Goal: Communication & Community: Share content

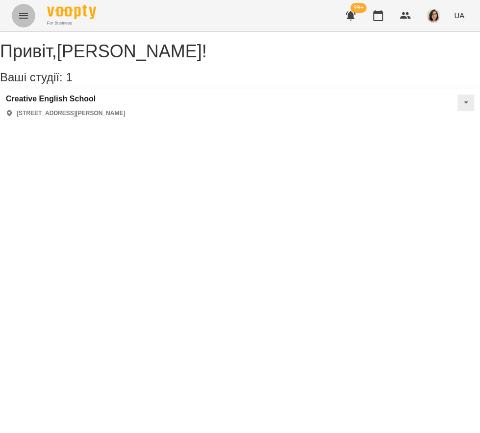
click at [22, 14] on icon "Menu" at bounding box center [24, 16] width 12 height 12
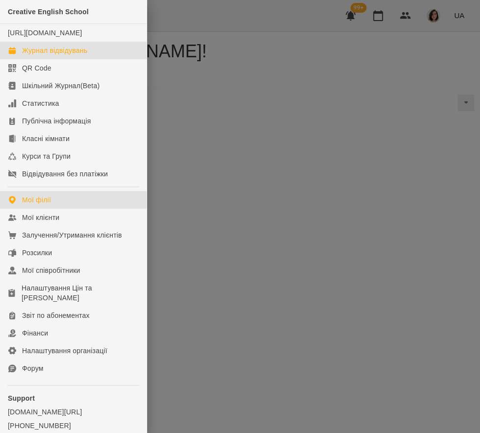
click at [44, 54] on link "Журнал відвідувань" at bounding box center [73, 51] width 147 height 18
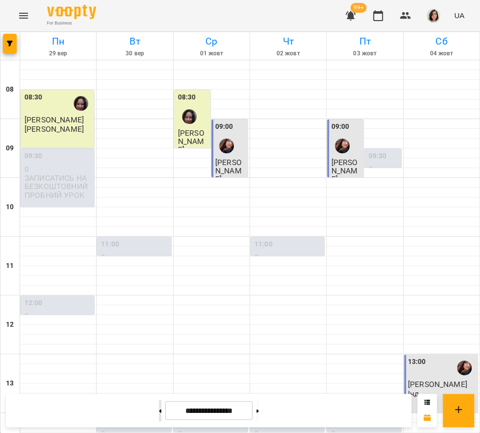
click at [159, 411] on button at bounding box center [160, 411] width 2 height 22
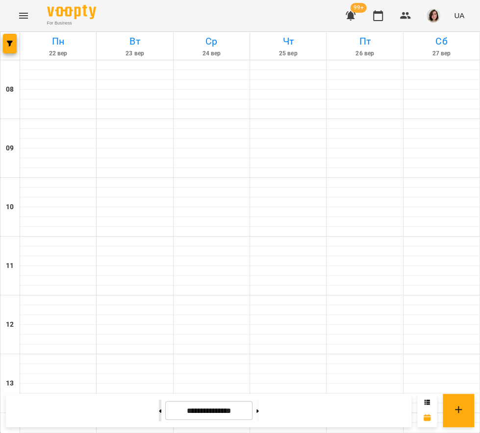
click at [159, 411] on button at bounding box center [160, 411] width 2 height 22
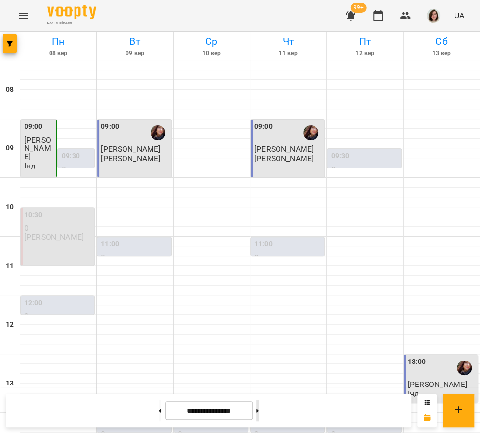
click at [259, 415] on button at bounding box center [257, 411] width 2 height 22
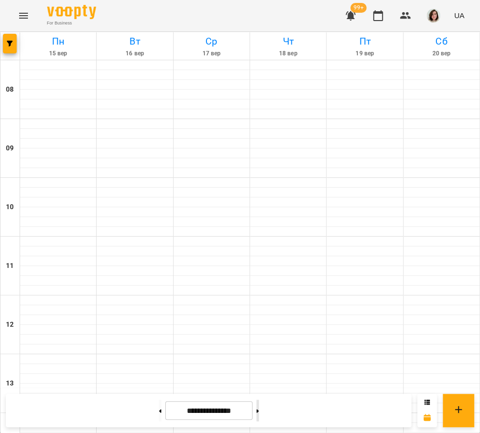
click at [259, 415] on button at bounding box center [257, 411] width 2 height 22
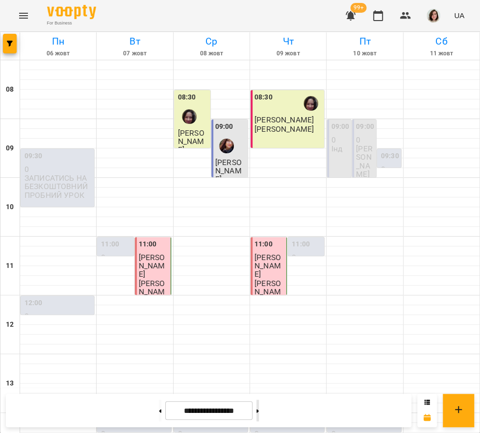
click at [259, 418] on button at bounding box center [257, 411] width 2 height 22
type input "**********"
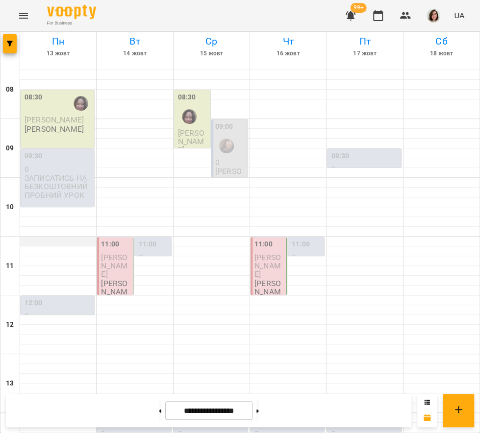
scroll to position [376, 0]
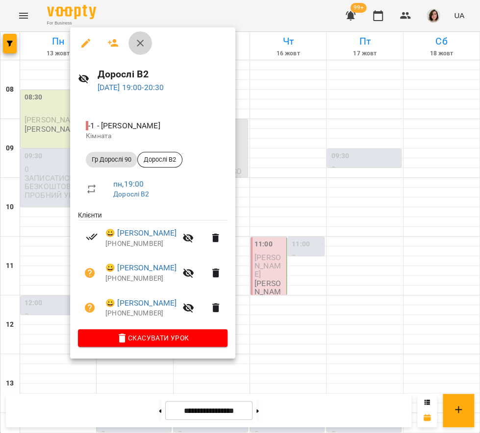
click at [140, 43] on icon "button" at bounding box center [140, 43] width 7 height 7
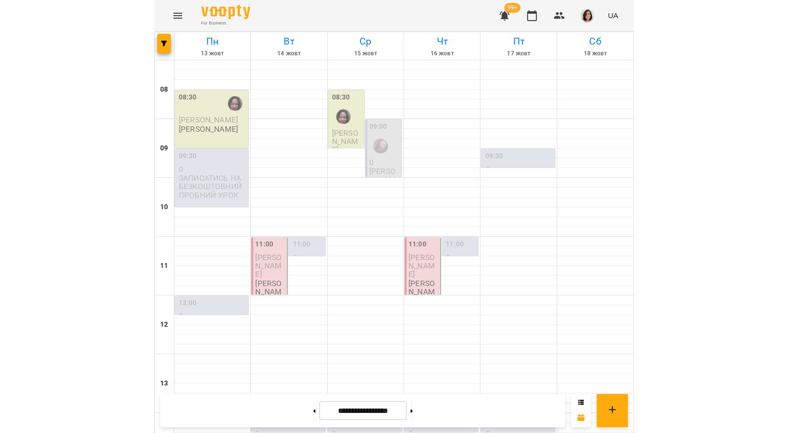
scroll to position [10, 0]
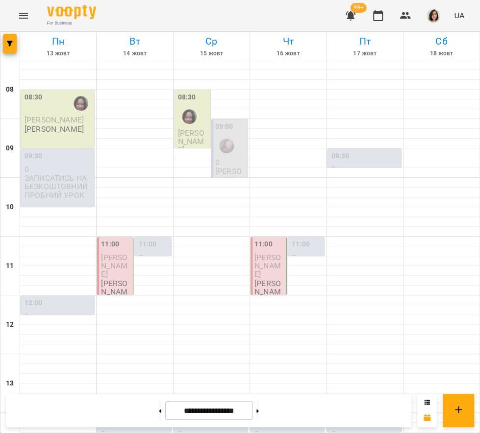
click at [125, 262] on p "[PERSON_NAME]" at bounding box center [116, 265] width 30 height 25
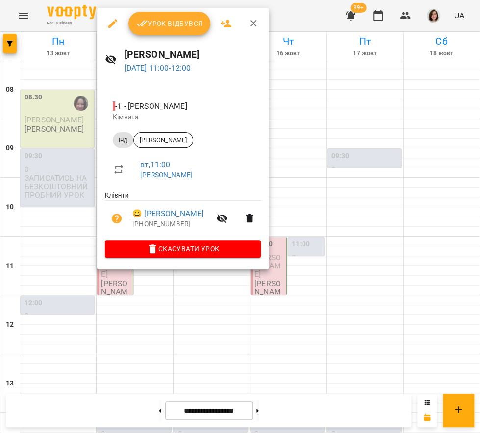
click at [178, 25] on span "Урок відбувся" at bounding box center [169, 24] width 67 height 12
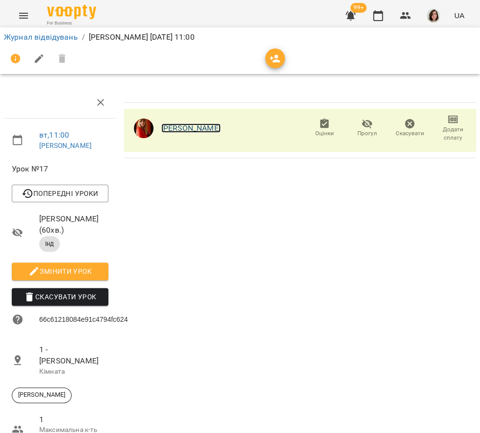
click at [178, 128] on link "[PERSON_NAME]" at bounding box center [190, 127] width 59 height 9
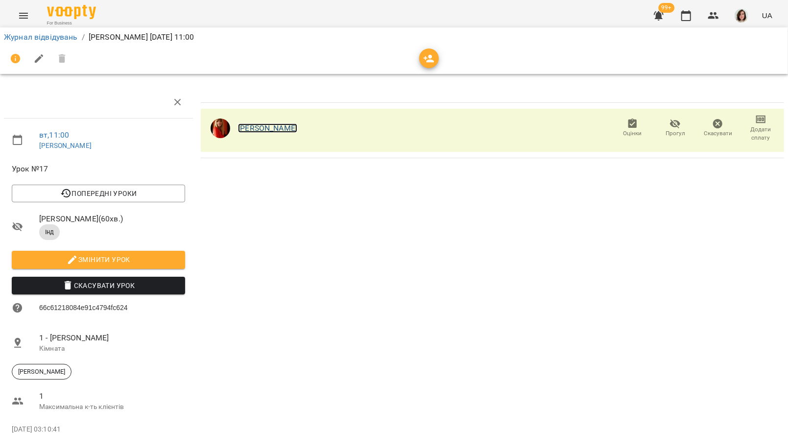
click at [274, 129] on link "[PERSON_NAME]" at bounding box center [267, 127] width 59 height 9
click at [50, 34] on link "Журнал відвідувань" at bounding box center [41, 36] width 74 height 9
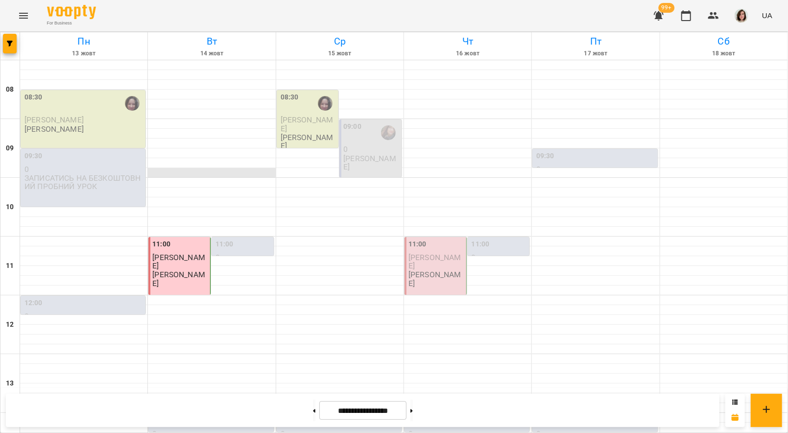
scroll to position [21, 0]
click at [425, 253] on span "[PERSON_NAME]" at bounding box center [435, 262] width 53 height 18
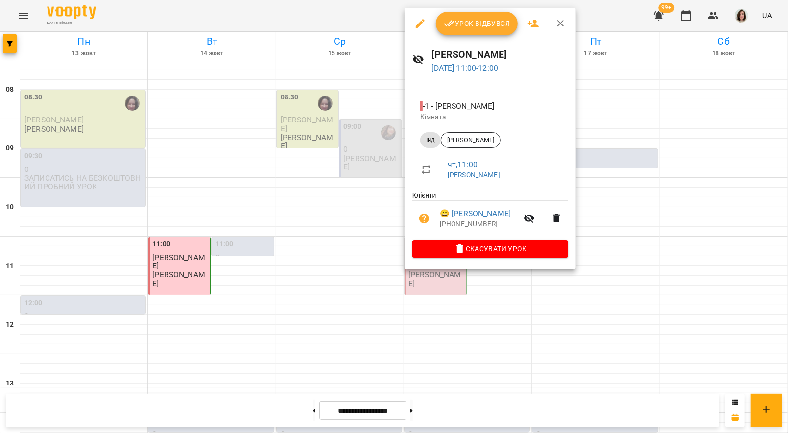
click at [296, 212] on div at bounding box center [394, 216] width 788 height 433
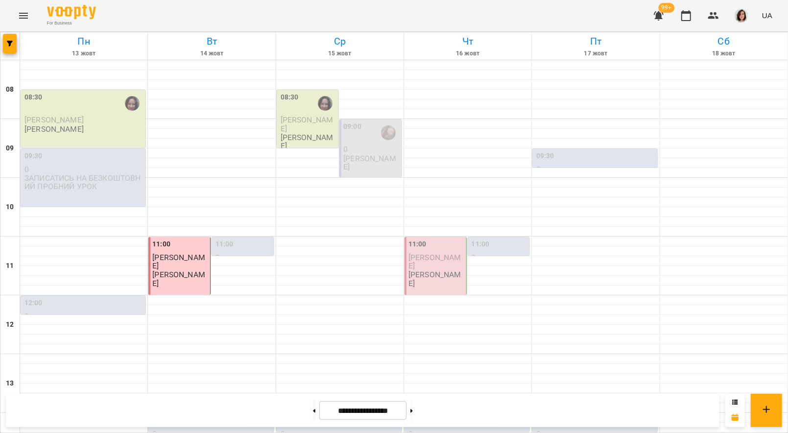
click at [437, 271] on p "[PERSON_NAME]" at bounding box center [437, 279] width 56 height 17
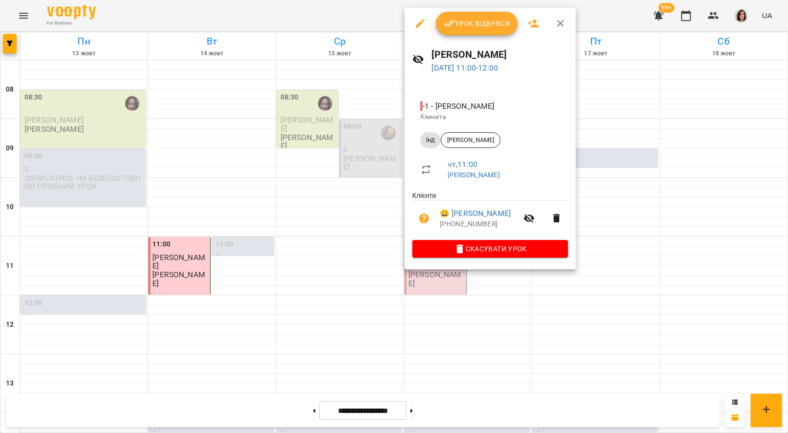
click at [479, 332] on div at bounding box center [394, 216] width 788 height 433
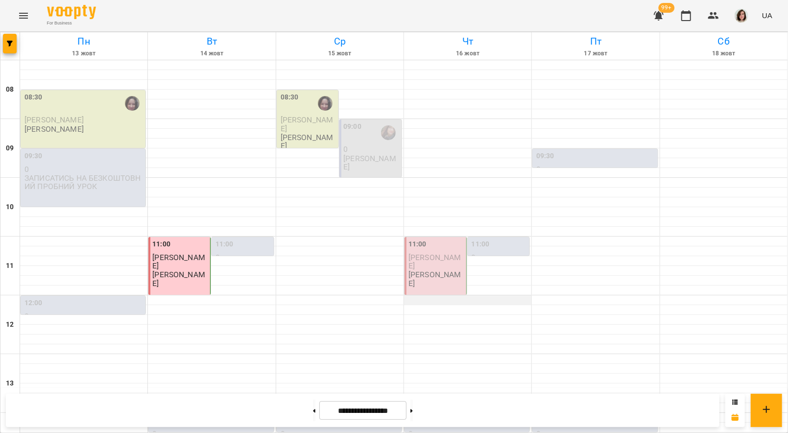
click at [479, 295] on div at bounding box center [467, 300] width 127 height 10
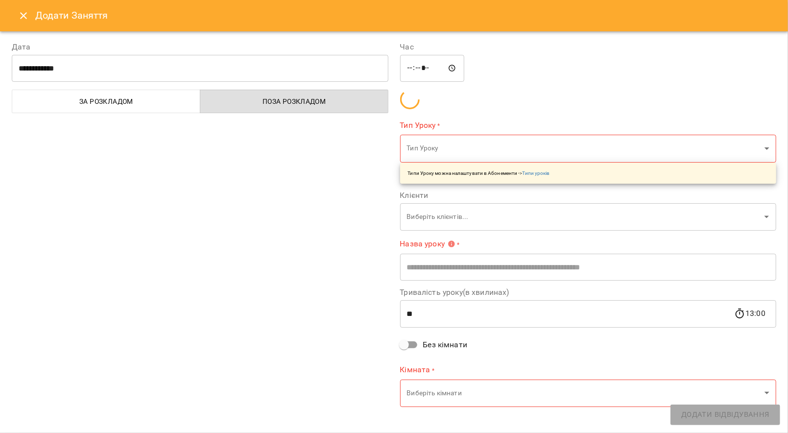
type input "**********"
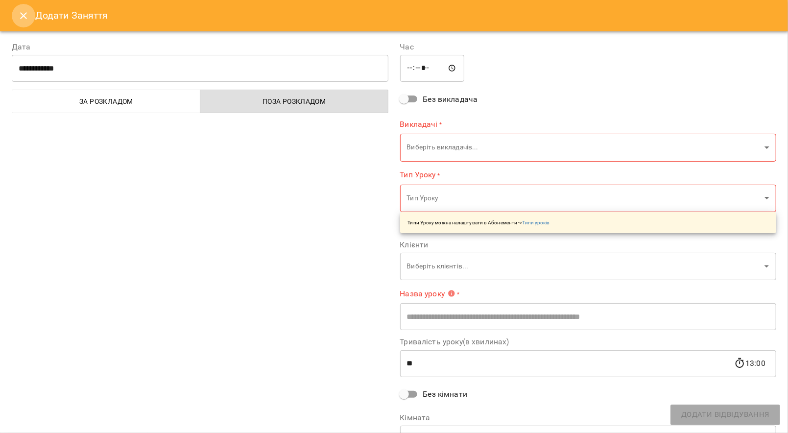
click at [26, 17] on icon "Close" at bounding box center [24, 16] width 12 height 12
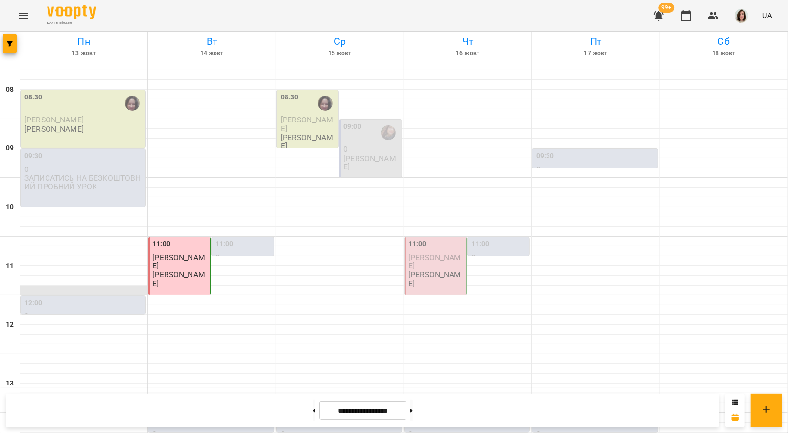
scroll to position [0, 0]
click at [20, 14] on icon "Menu" at bounding box center [24, 16] width 12 height 12
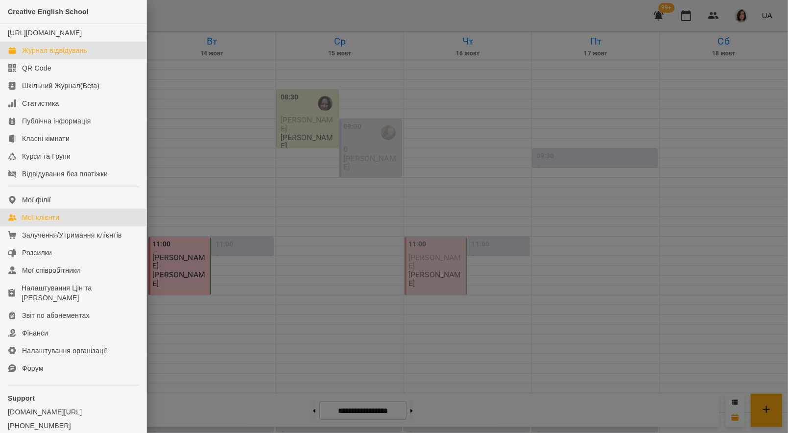
click at [32, 222] on div "Мої клієнти" at bounding box center [40, 218] width 37 height 10
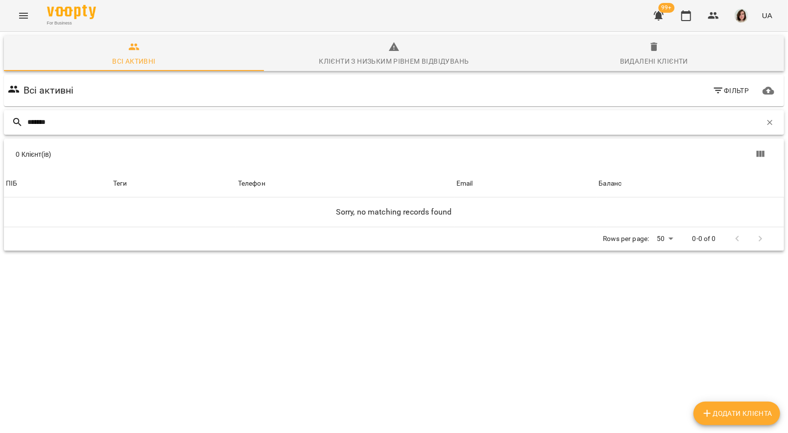
click at [48, 124] on input "*******" at bounding box center [394, 122] width 735 height 16
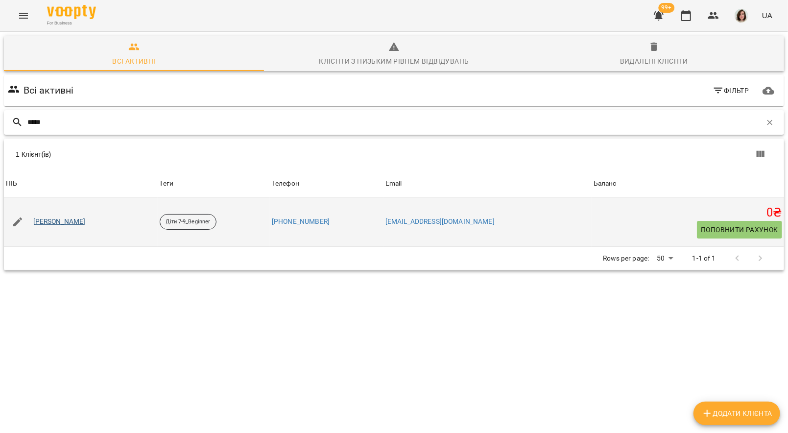
type input "*****"
click at [40, 222] on link "[PERSON_NAME]" at bounding box center [59, 222] width 52 height 10
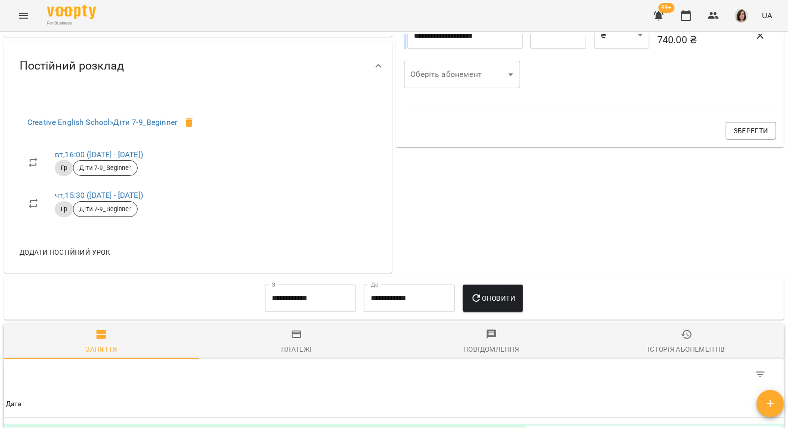
scroll to position [396, 0]
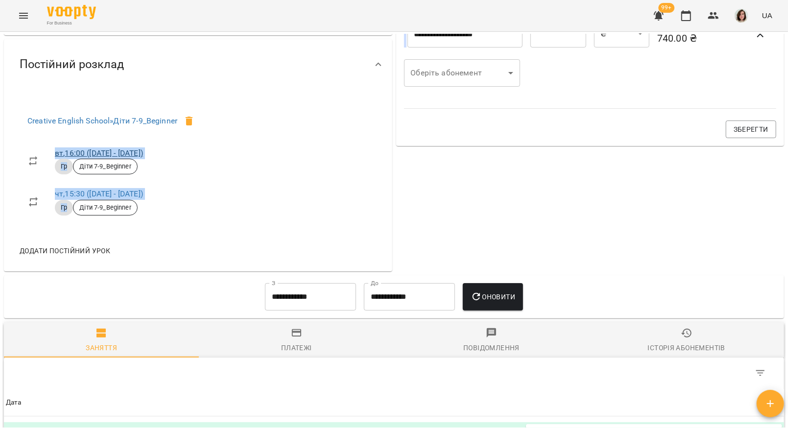
drag, startPoint x: 164, startPoint y: 209, endPoint x: 54, endPoint y: 160, distance: 120.2
click at [52, 159] on ul "вт , 16:00 (16 вер - 30 черв) Гр Діти 7-9_Beginner чт , 15:30 (16 вер - 30 черв…" at bounding box center [114, 182] width 189 height 90
copy div "вт , 16:00 (16 вер - 30 черв) Гр Діти 7-9_Beginner чт , 15:30 (16 вер - 30 черв…"
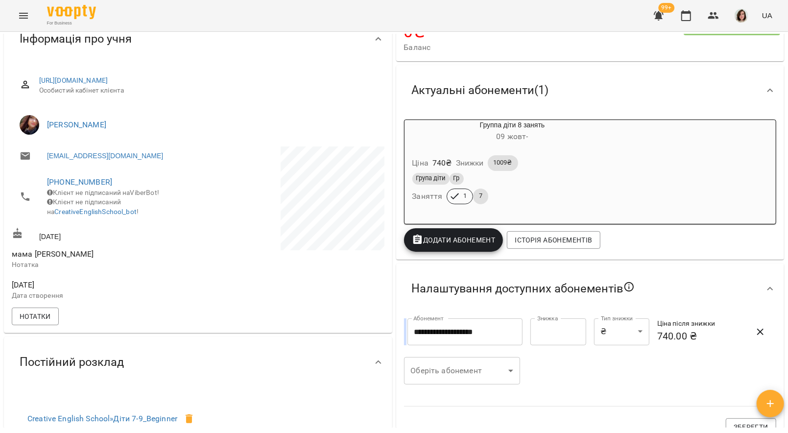
scroll to position [91, 0]
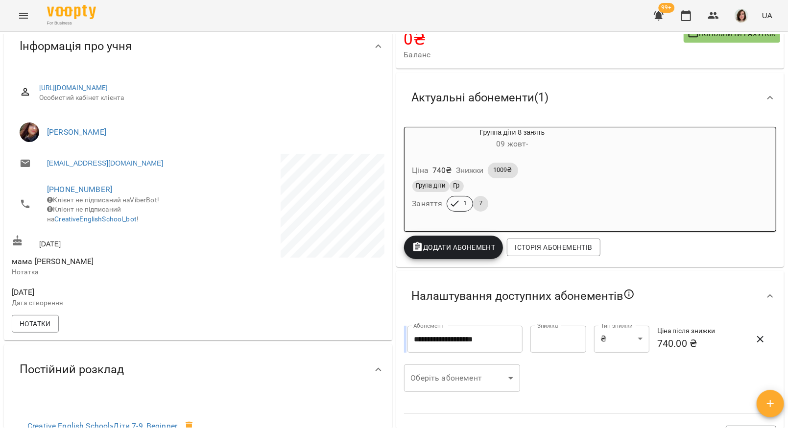
click at [479, 162] on div "Ціна 740 ₴ Знижки 1009₴" at bounding box center [513, 171] width 204 height 20
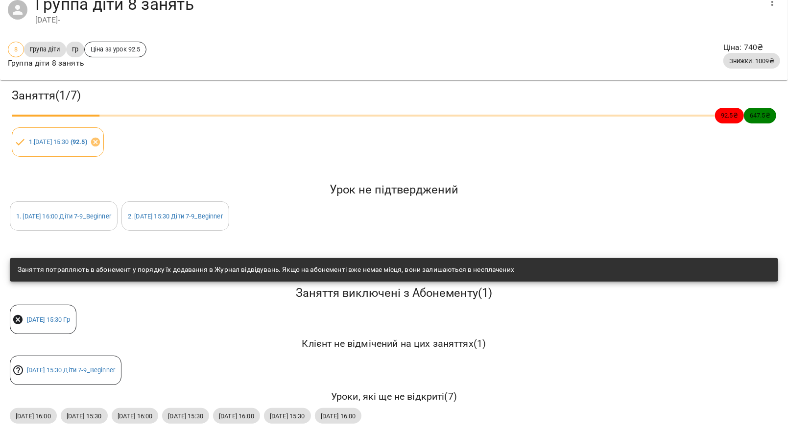
scroll to position [44, 0]
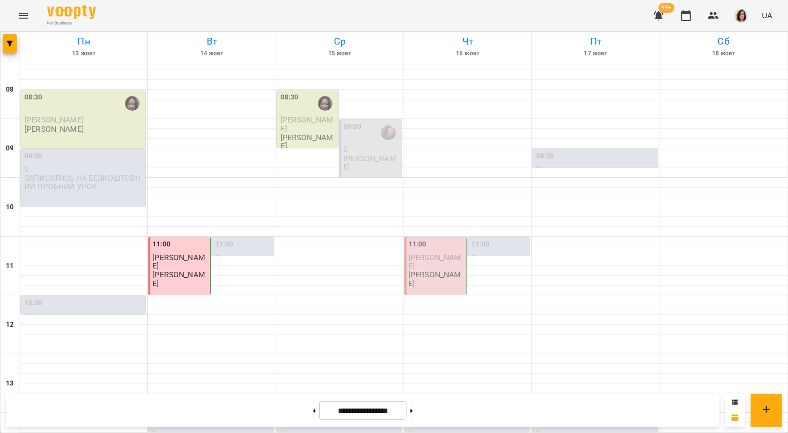
click at [18, 15] on icon "Menu" at bounding box center [24, 16] width 12 height 12
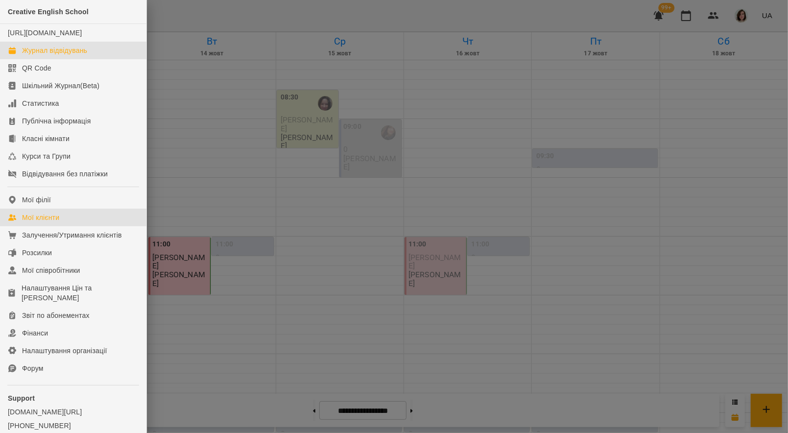
click at [53, 222] on div "Мої клієнти" at bounding box center [40, 218] width 37 height 10
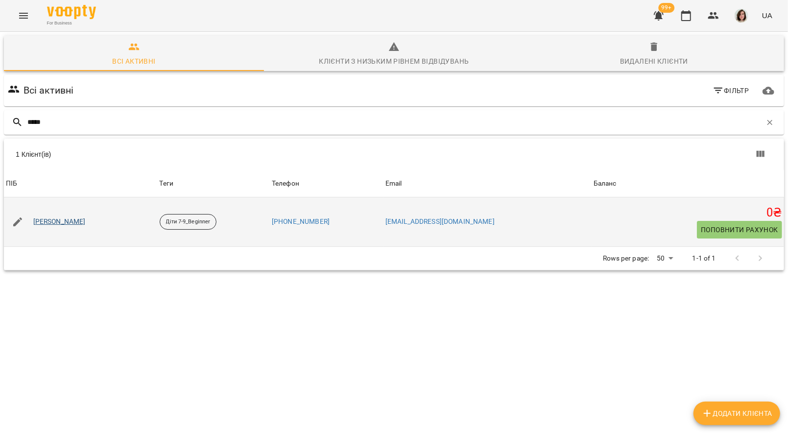
type input "*****"
click at [58, 220] on link "[PERSON_NAME]" at bounding box center [59, 222] width 52 height 10
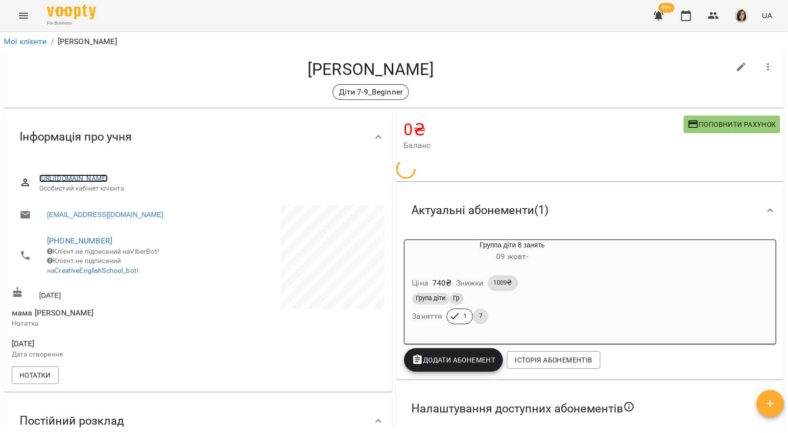
click at [97, 179] on link "https://www.voopty.com.ua/client/66bccb2578f1a5c0d9c8db7a/68e7e4ec3e0a2a3f6be28…" at bounding box center [73, 178] width 69 height 8
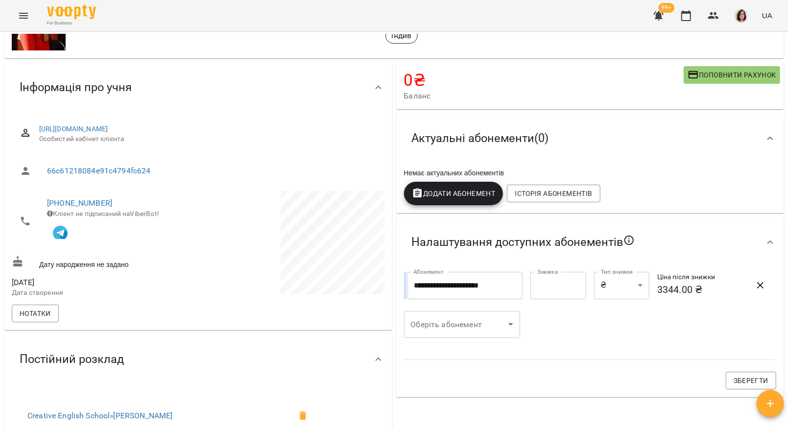
scroll to position [61, 0]
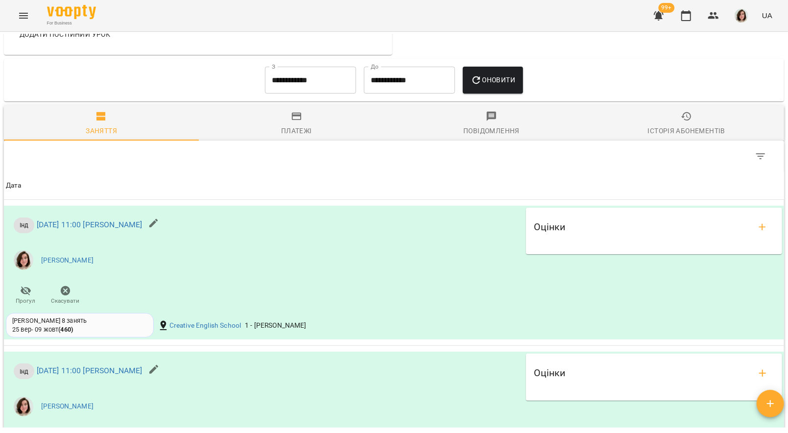
click at [479, 122] on span "Історія абонементів" at bounding box center [686, 124] width 183 height 26
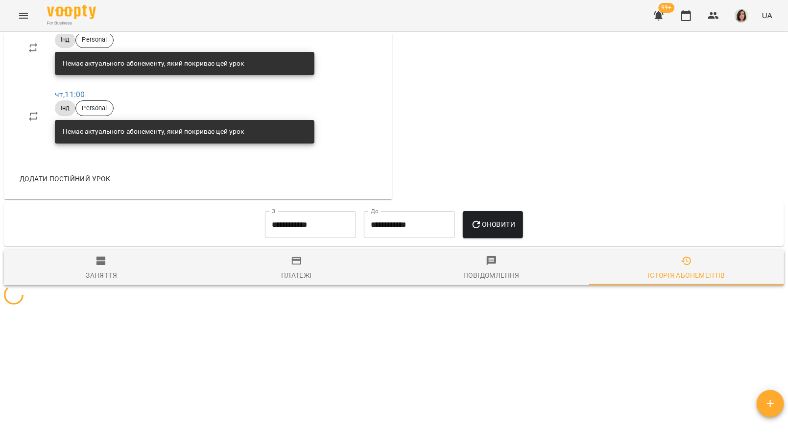
scroll to position [557, 0]
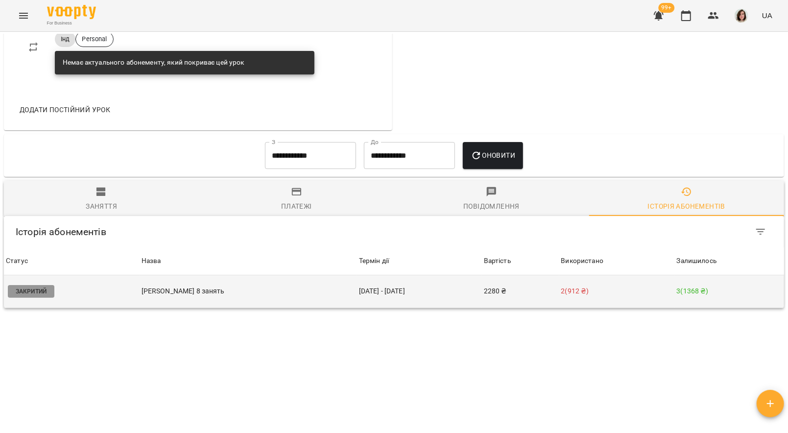
click at [177, 291] on p "[PERSON_NAME] 8 занять" at bounding box center [249, 291] width 214 height 10
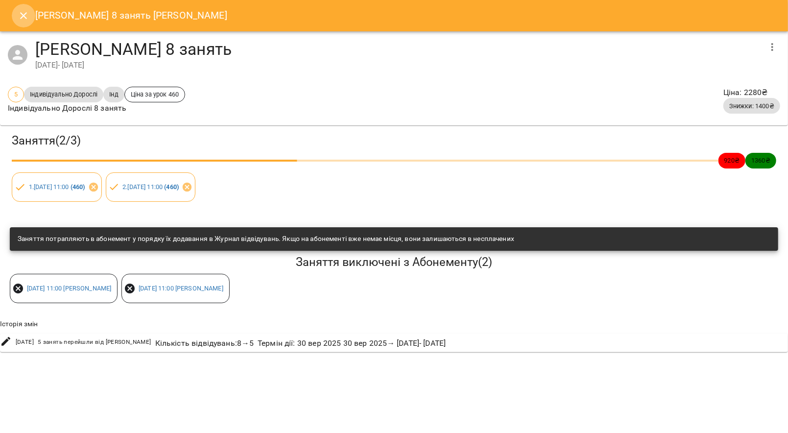
click at [23, 22] on button "Close" at bounding box center [24, 16] width 24 height 24
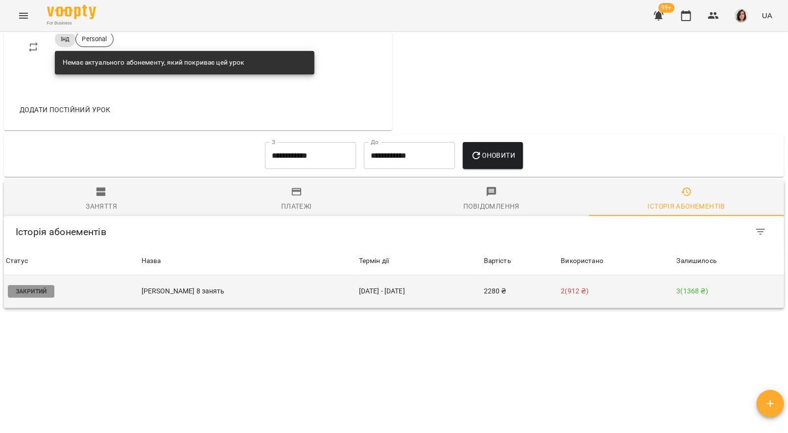
click at [479, 291] on td "2280 ₴" at bounding box center [520, 291] width 77 height 33
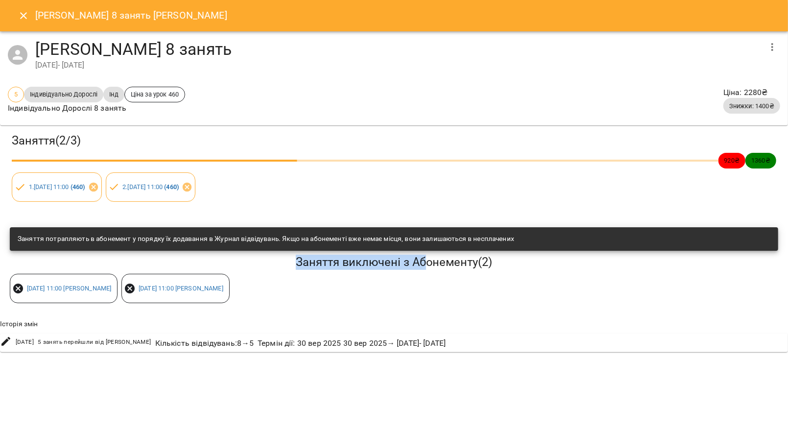
drag, startPoint x: 285, startPoint y: 260, endPoint x: 431, endPoint y: 259, distance: 146.5
click at [431, 259] on h5 "Заняття виключені з Абонементу ( 2 )" at bounding box center [394, 262] width 769 height 15
drag, startPoint x: 507, startPoint y: 268, endPoint x: 271, endPoint y: 259, distance: 236.4
click at [271, 259] on h5 "Заняття виключені з Абонементу ( 2 )" at bounding box center [394, 262] width 769 height 15
click at [102, 130] on div "Заняття ( 2 / 3 ) 920 ₴ 1360 ₴ 1 . [DATE] 11:00 ( 460 ) 2 . [DATE] 11:00 ( 460 )" at bounding box center [394, 167] width 792 height 88
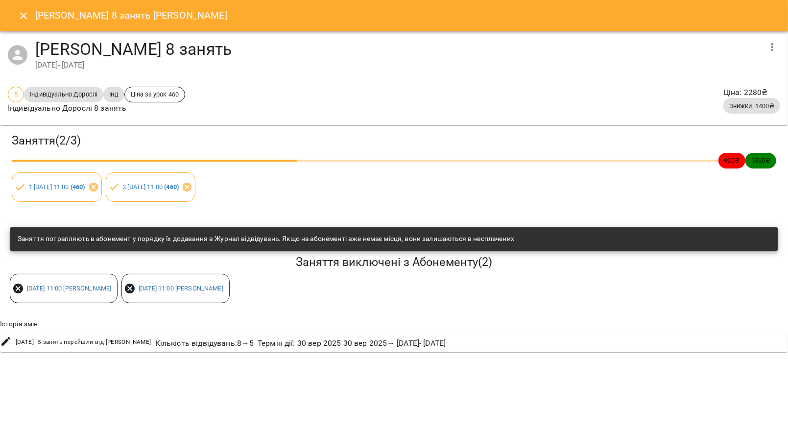
click at [104, 135] on h3 "Заняття ( 2 / 3 )" at bounding box center [394, 140] width 765 height 15
click at [27, 13] on icon "Close" at bounding box center [24, 16] width 12 height 12
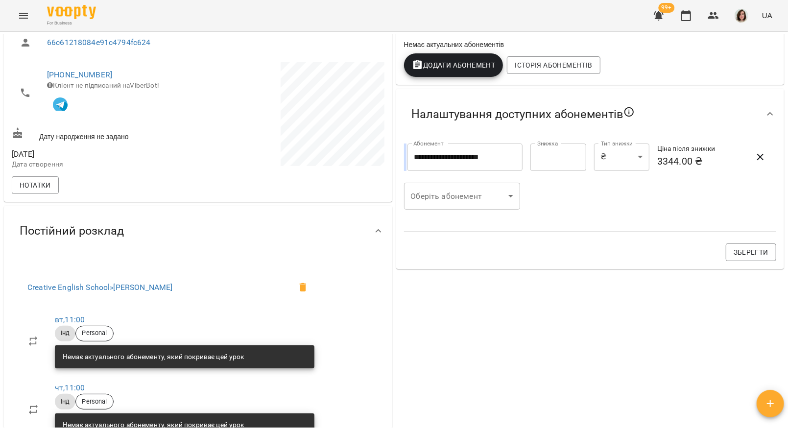
scroll to position [0, 0]
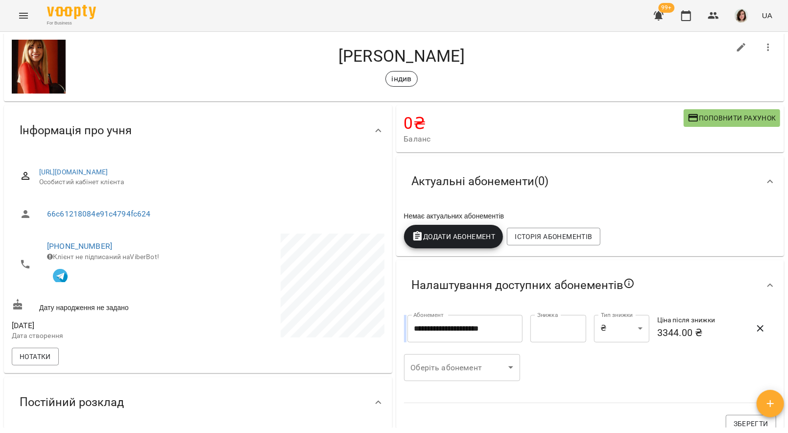
scroll to position [11, 0]
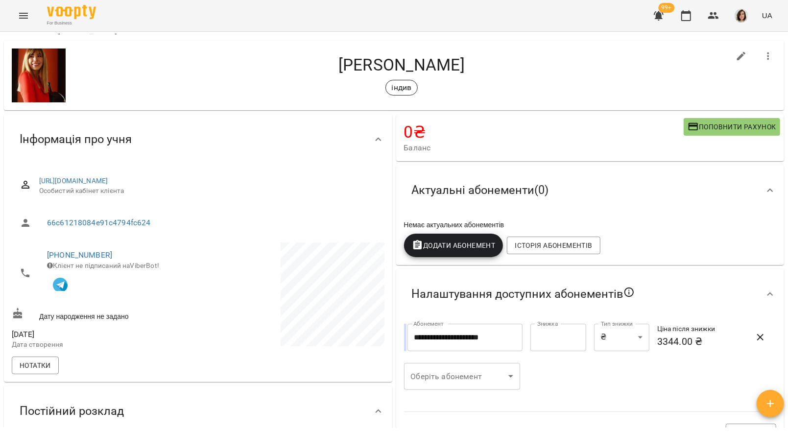
click at [523, 199] on div "Актуальні абонементи ( 0 )" at bounding box center [480, 190] width 153 height 31
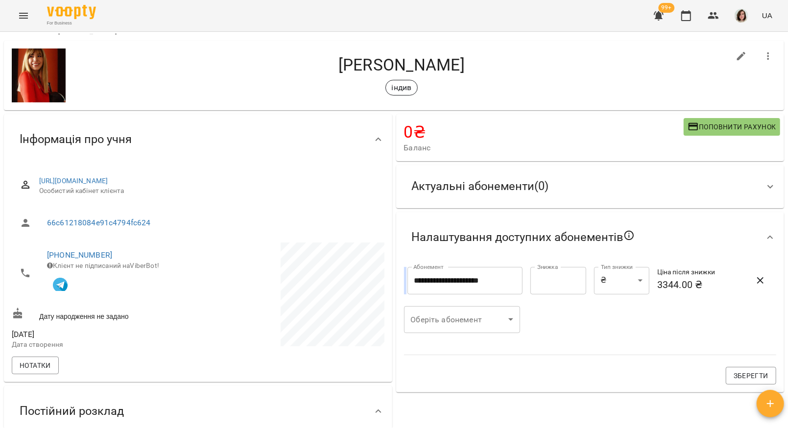
click at [522, 198] on div "Актуальні абонементи ( 0 )" at bounding box center [480, 186] width 153 height 31
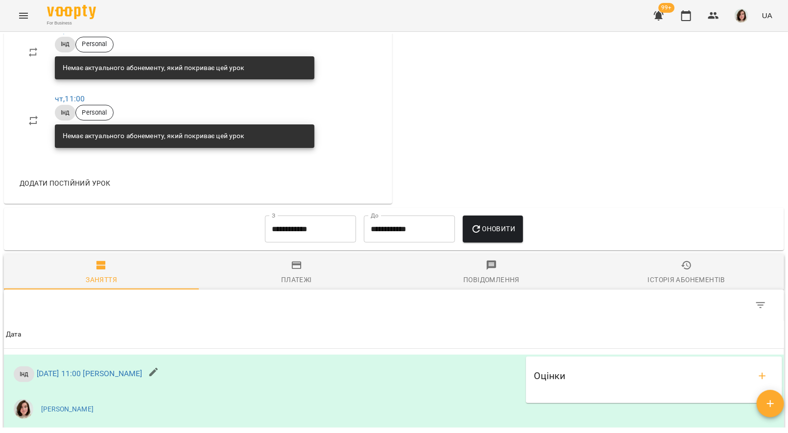
scroll to position [479, 0]
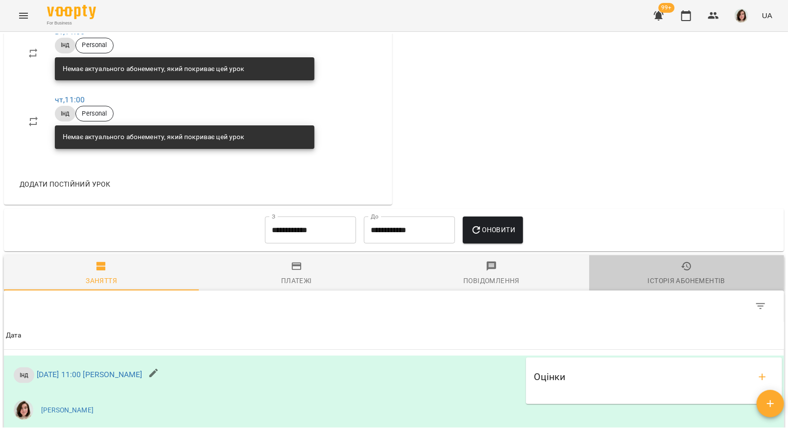
click at [671, 280] on div "Історія абонементів" at bounding box center [686, 281] width 77 height 12
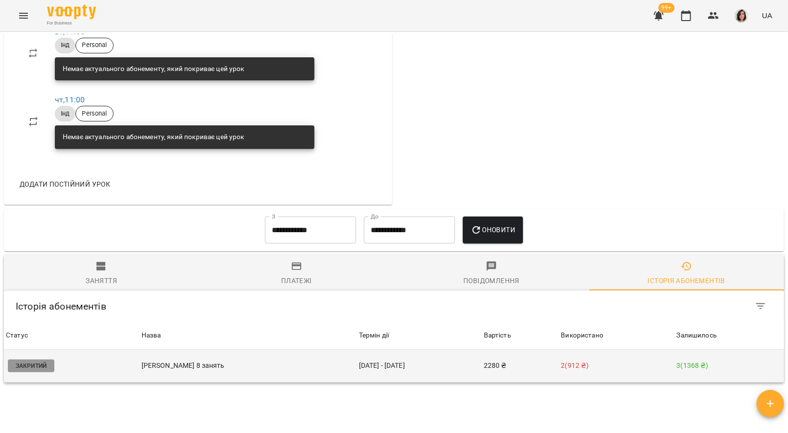
click at [380, 366] on td "[DATE] - [DATE]" at bounding box center [419, 366] width 125 height 33
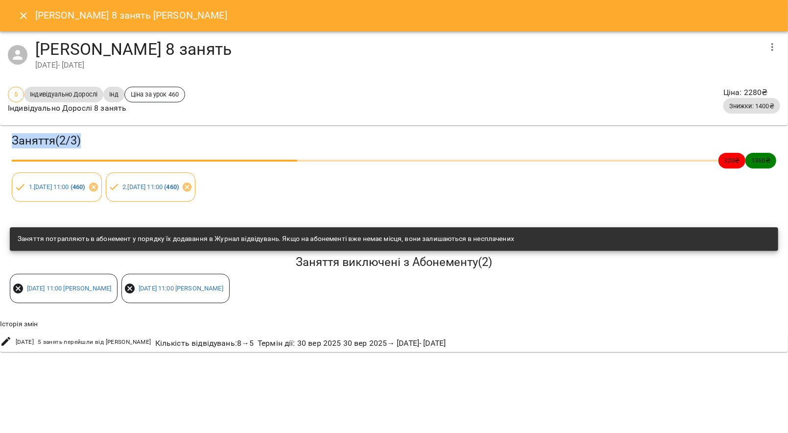
drag, startPoint x: 84, startPoint y: 141, endPoint x: 3, endPoint y: 141, distance: 81.3
click at [1, 140] on div "Заняття ( 2 / 3 ) 920 ₴ 1360 ₴ 1 . [DATE] 11:00 ( 460 ) 2 . [DATE] 11:00 ( 460 )" at bounding box center [394, 167] width 792 height 88
click at [30, 141] on h3 "Заняття ( 2 / 3 )" at bounding box center [394, 140] width 765 height 15
drag, startPoint x: 99, startPoint y: 141, endPoint x: 7, endPoint y: 143, distance: 91.7
click at [6, 143] on div "Заняття ( 2 / 3 ) 920 ₴ 1360 ₴ 1 . [DATE] 11:00 ( 460 ) 2 . [DATE] 11:00 ( 460 )" at bounding box center [394, 167] width 792 height 88
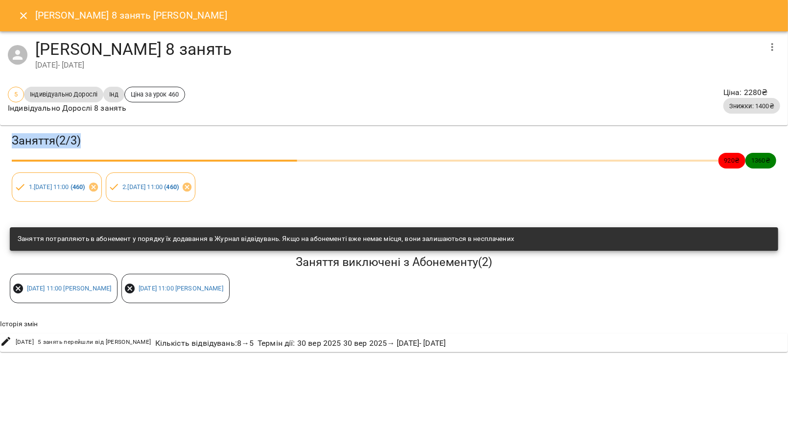
click at [7, 143] on div "Заняття ( 2 / 3 ) 920 ₴ 1360 ₴ 1 . [DATE] 11:00 ( 460 ) 2 . [DATE] 11:00 ( 460 )" at bounding box center [394, 167] width 792 height 88
drag, startPoint x: 89, startPoint y: 138, endPoint x: 11, endPoint y: 138, distance: 77.9
click at [11, 138] on div "Заняття ( 2 / 3 )" at bounding box center [394, 140] width 769 height 19
click at [12, 138] on h3 "Заняття ( 2 / 3 )" at bounding box center [394, 140] width 765 height 15
drag, startPoint x: 10, startPoint y: 140, endPoint x: 86, endPoint y: 138, distance: 75.5
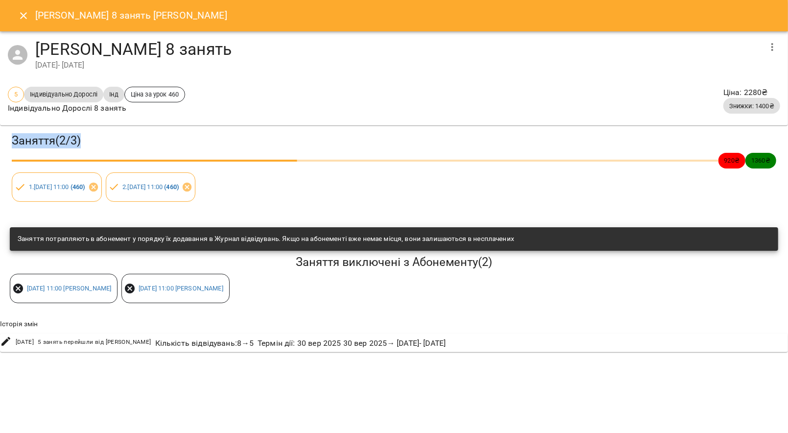
click at [88, 138] on div "Заняття ( 2 / 3 )" at bounding box center [394, 140] width 769 height 19
click at [86, 138] on h3 "Заняття ( 2 / 3 )" at bounding box center [394, 140] width 765 height 15
drag, startPoint x: 89, startPoint y: 140, endPoint x: 13, endPoint y: 141, distance: 76.0
click at [13, 141] on h3 "Заняття ( 2 / 3 )" at bounding box center [394, 140] width 765 height 15
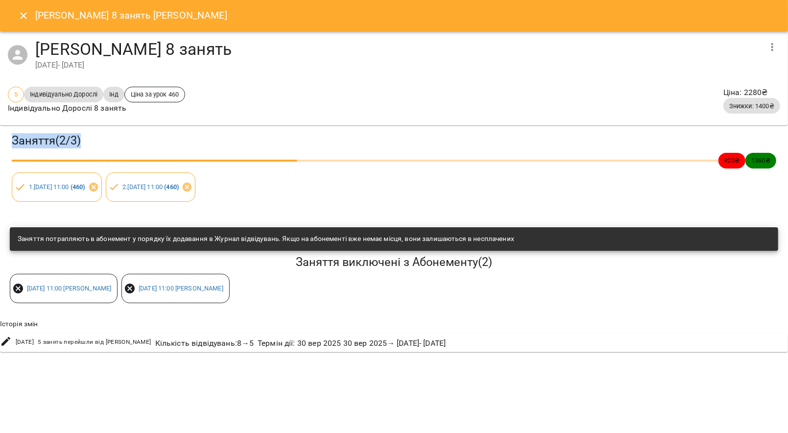
drag, startPoint x: 85, startPoint y: 140, endPoint x: 3, endPoint y: 145, distance: 81.5
click at [3, 145] on div "Заняття ( 2 / 3 ) 920 ₴ 1360 ₴ 1 . вт 07 жовт 2025 11:00 ( 460 ) 2 . чт 09 жовт…" at bounding box center [394, 167] width 792 height 88
drag, startPoint x: 97, startPoint y: 141, endPoint x: 5, endPoint y: 143, distance: 91.7
click at [5, 143] on div "Заняття ( 2 / 3 ) 920 ₴ 1360 ₴ 1 . вт 07 жовт 2025 11:00 ( 460 ) 2 . чт 09 жовт…" at bounding box center [394, 167] width 792 height 88
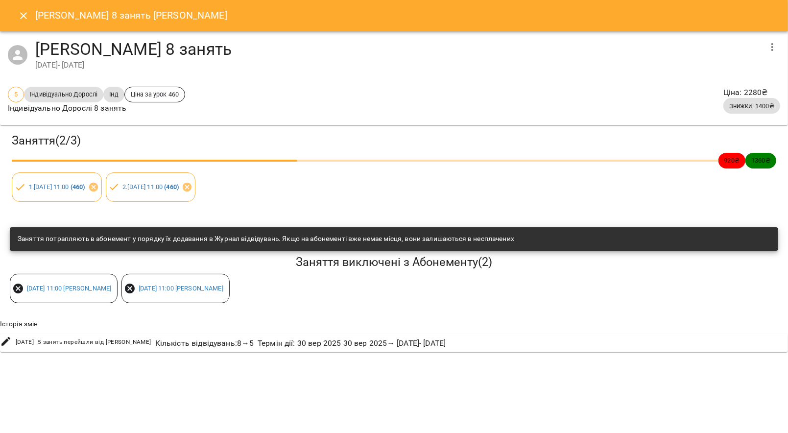
click at [68, 143] on h3 "Заняття ( 2 / 3 )" at bounding box center [394, 140] width 765 height 15
drag, startPoint x: 91, startPoint y: 143, endPoint x: 3, endPoint y: 142, distance: 87.7
click at [0, 142] on div "Заняття ( 2 / 3 ) 920 ₴ 1360 ₴ 1 . вт 07 жовт 2025 11:00 ( 460 ) 2 . чт 09 жовт…" at bounding box center [394, 167] width 792 height 88
click at [82, 143] on h3 "Заняття ( 2 / 3 )" at bounding box center [394, 140] width 765 height 15
click at [31, 13] on button "Close" at bounding box center [24, 16] width 24 height 24
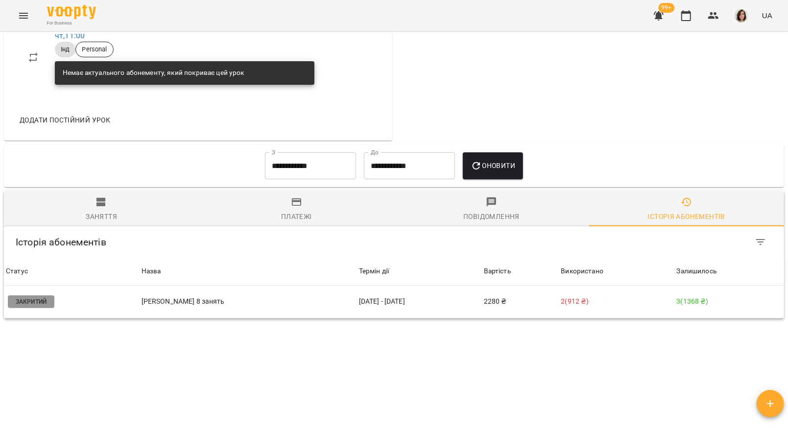
scroll to position [557, 0]
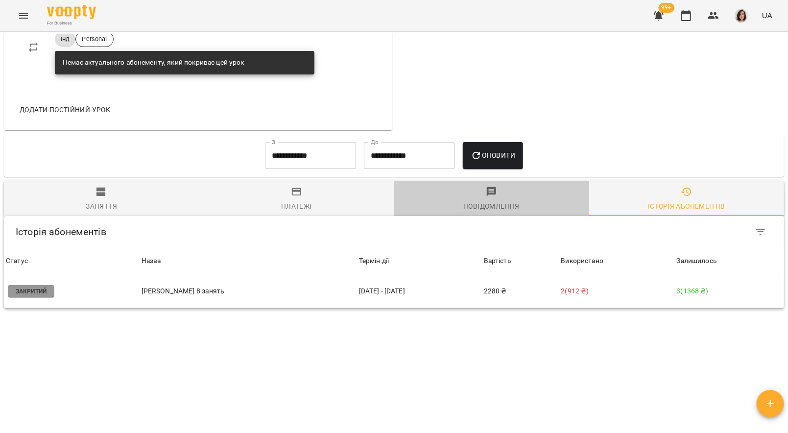
click at [491, 200] on span "Повідомлення" at bounding box center [491, 199] width 183 height 26
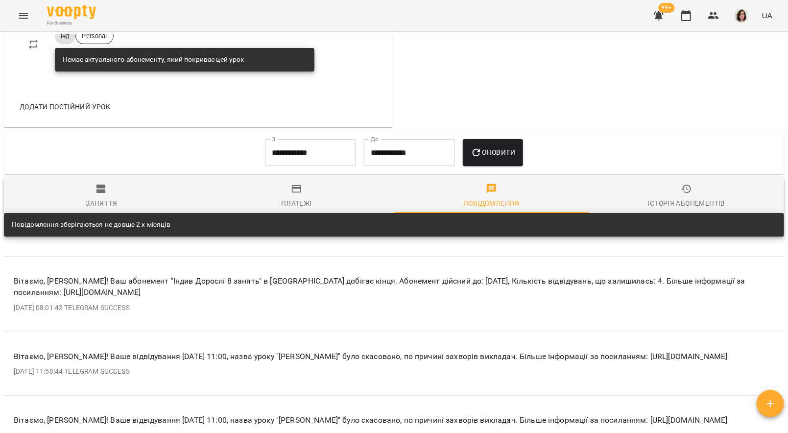
click at [565, 284] on p "Вітаємо, [PERSON_NAME]! Ваш абонемент "Індив Дорослі 8 занять" в [GEOGRAPHIC_DA…" at bounding box center [394, 286] width 761 height 23
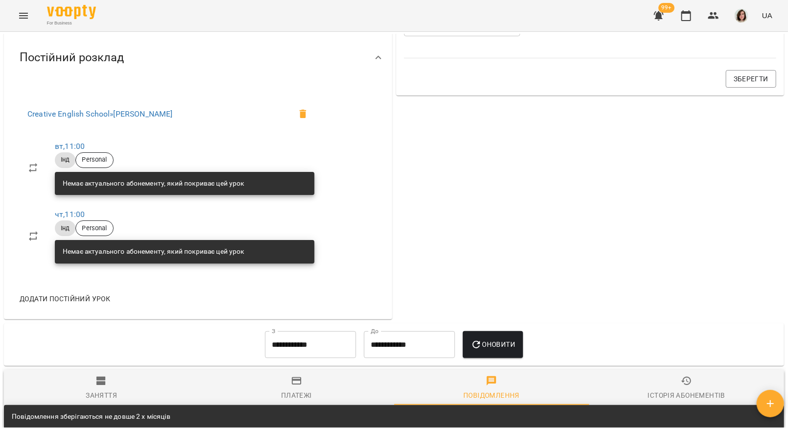
scroll to position [0, 0]
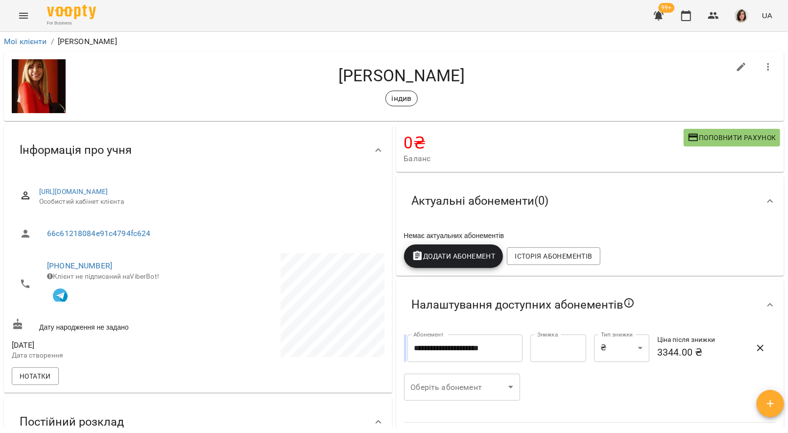
click at [607, 226] on div "Актуальні абонементи ( 0 )" at bounding box center [590, 201] width 389 height 50
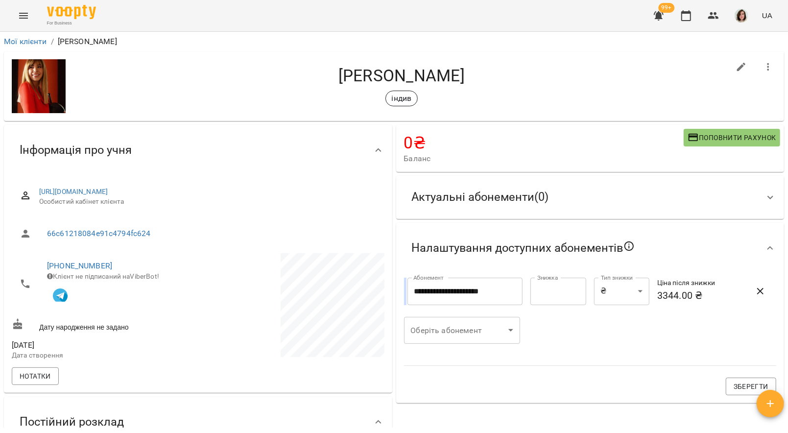
click at [607, 193] on div "Актуальні абонементи ( 0 )" at bounding box center [581, 197] width 355 height 31
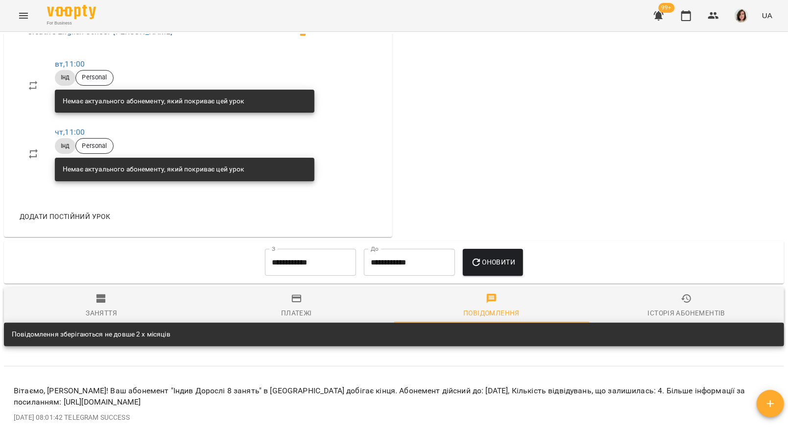
scroll to position [449, 0]
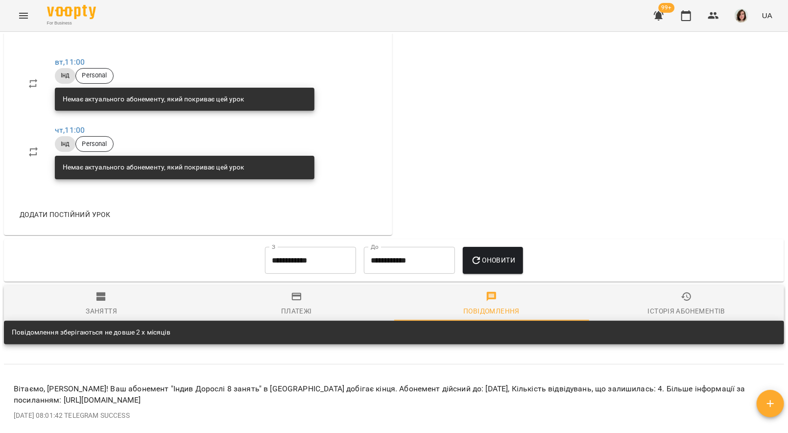
click at [591, 391] on p "Вітаємо, [PERSON_NAME]! Ваш абонемент "Індив Дорослі 8 занять" в [GEOGRAPHIC_DA…" at bounding box center [394, 394] width 761 height 23
drag, startPoint x: 690, startPoint y: 390, endPoint x: 703, endPoint y: 404, distance: 19.1
click at [703, 405] on p "Вітаємо, [PERSON_NAME]! Ваш абонемент "Індив Дорослі 8 занять" в [GEOGRAPHIC_DA…" at bounding box center [394, 394] width 761 height 23
drag, startPoint x: 493, startPoint y: 395, endPoint x: 550, endPoint y: 395, distance: 57.3
click at [551, 396] on p "Вітаємо, [PERSON_NAME]! Ваш абонемент "Індив Дорослі 8 занять" в [GEOGRAPHIC_DA…" at bounding box center [394, 394] width 761 height 23
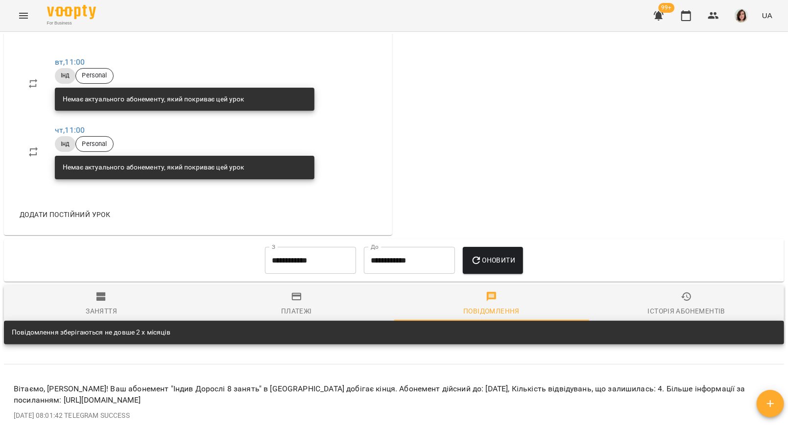
click at [600, 399] on p "Вітаємо, [PERSON_NAME]! Ваш абонемент "Індив Дорослі 8 занять" в [GEOGRAPHIC_DA…" at bounding box center [394, 394] width 761 height 23
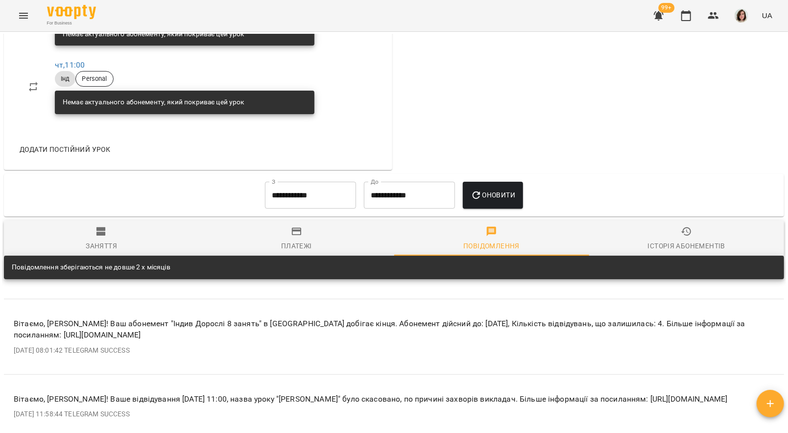
scroll to position [514, 0]
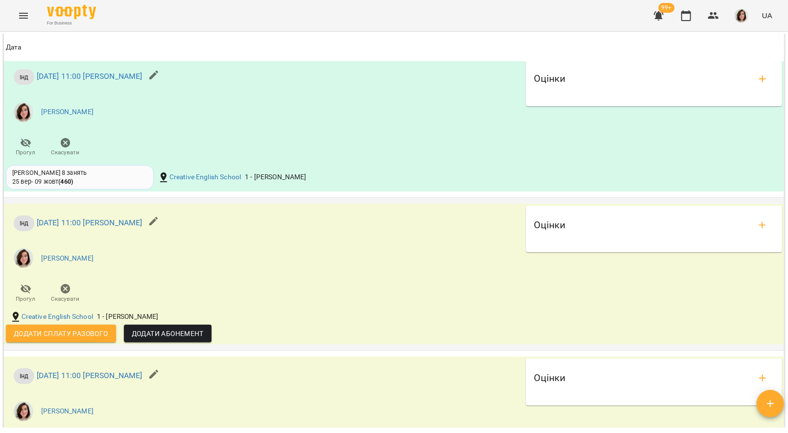
scroll to position [909, 0]
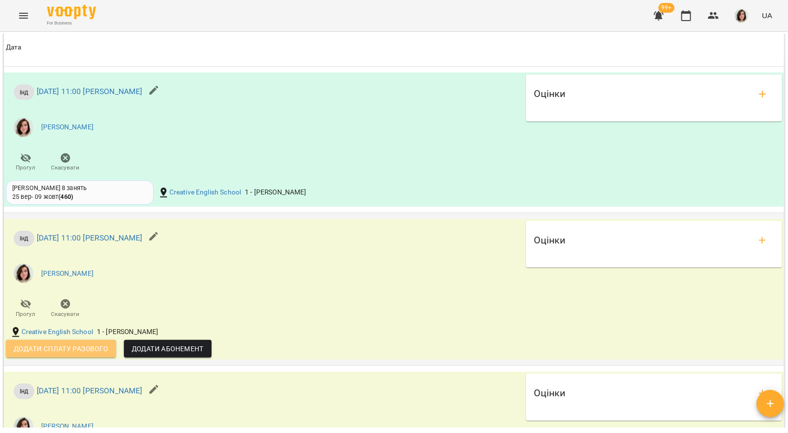
click at [79, 355] on span "Додати сплату разового" at bounding box center [61, 349] width 95 height 12
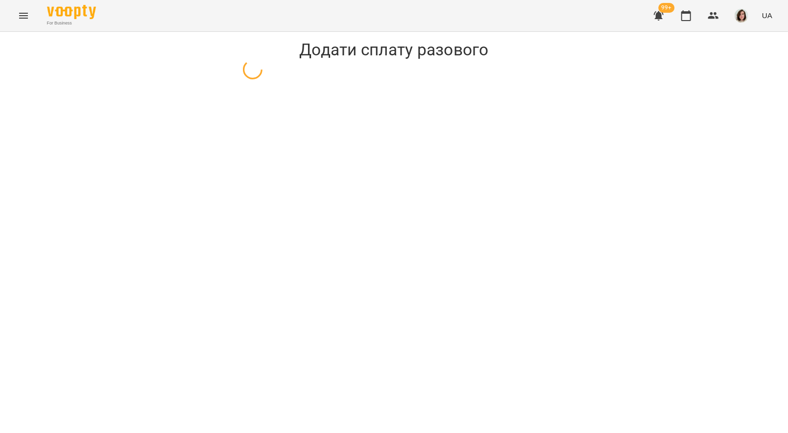
select select "****"
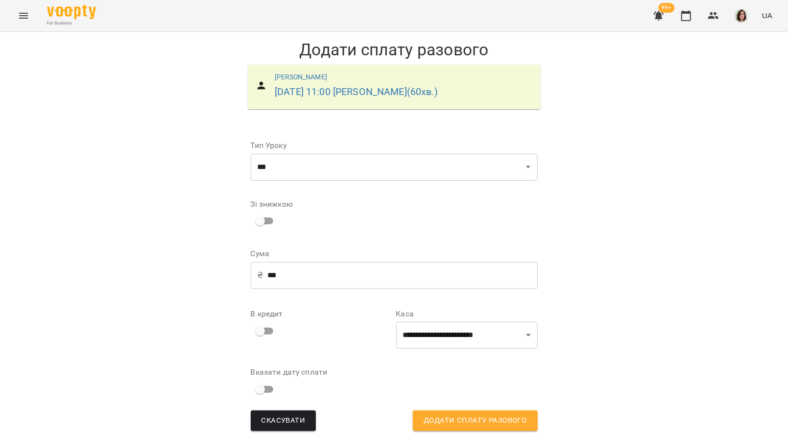
scroll to position [13, 0]
click at [451, 415] on span "Додати сплату разового" at bounding box center [475, 421] width 103 height 13
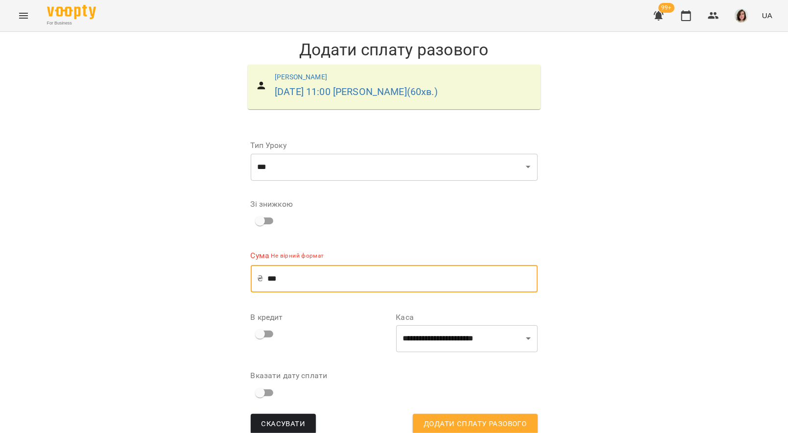
drag, startPoint x: 335, startPoint y: 266, endPoint x: 214, endPoint y: 257, distance: 121.8
click at [215, 261] on div "**********" at bounding box center [394, 241] width 788 height 418
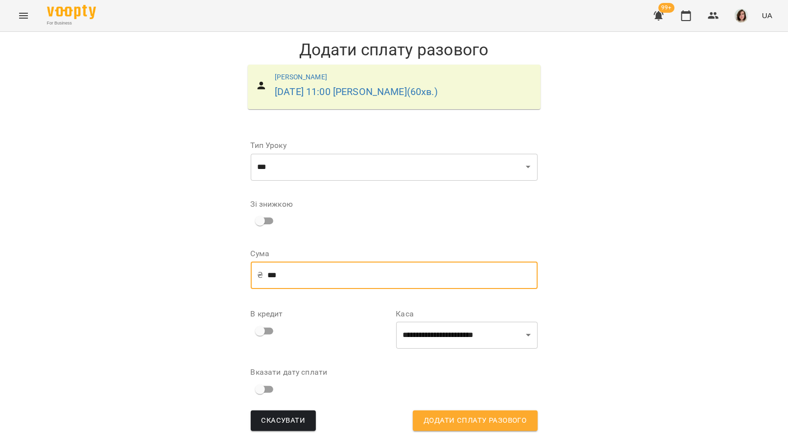
type input "***"
click at [513, 415] on span "Додати сплату разового" at bounding box center [475, 421] width 103 height 13
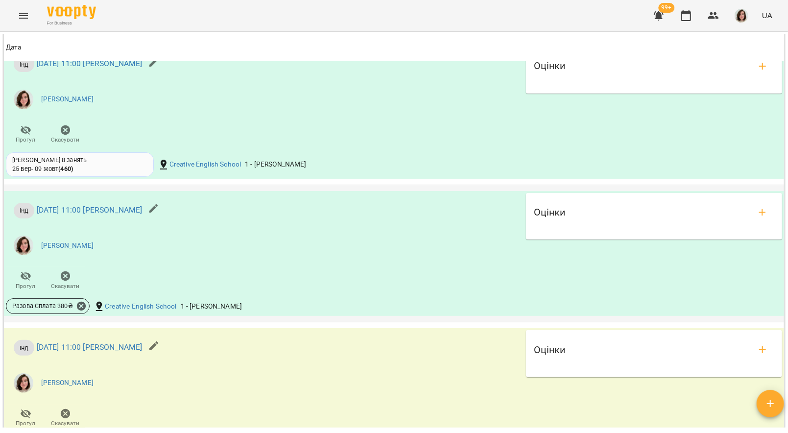
scroll to position [928, 0]
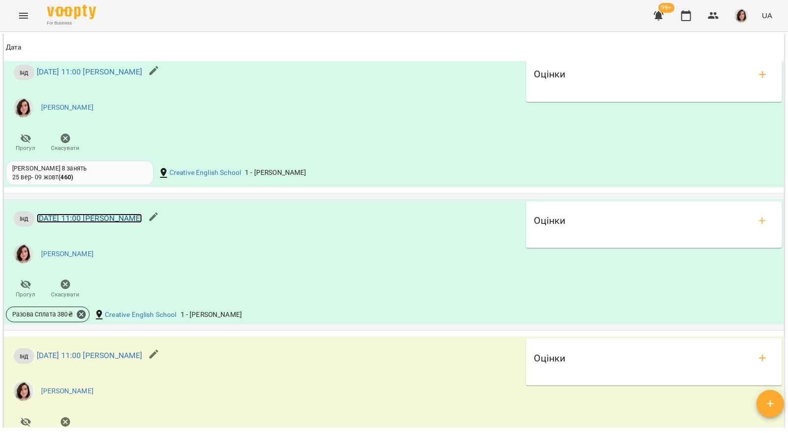
click at [143, 222] on link "[DATE] 11:00 [PERSON_NAME]" at bounding box center [90, 218] width 106 height 9
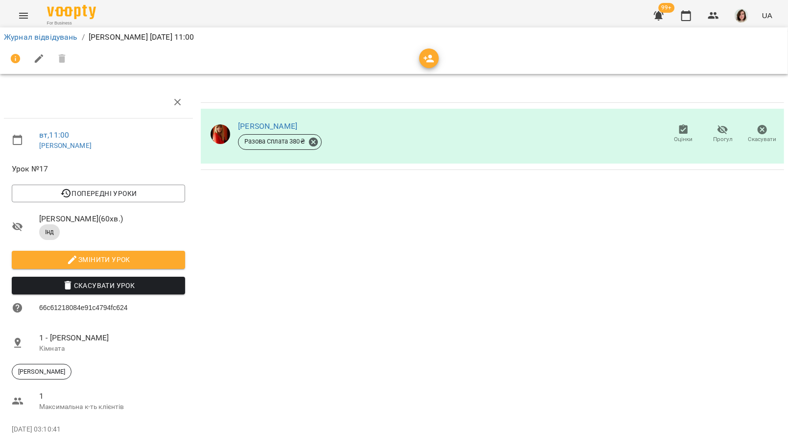
click at [349, 282] on div "Баранова Олена Разова Сплата 380 ₴ Оцінки Прогул Скасувати" at bounding box center [492, 278] width 591 height 391
click at [279, 123] on link "[PERSON_NAME]" at bounding box center [267, 126] width 59 height 9
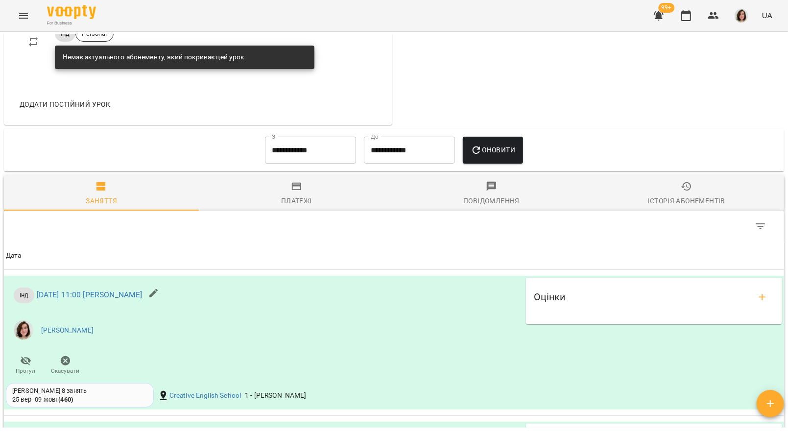
click at [724, 198] on div "Історія абонементів" at bounding box center [686, 201] width 77 height 12
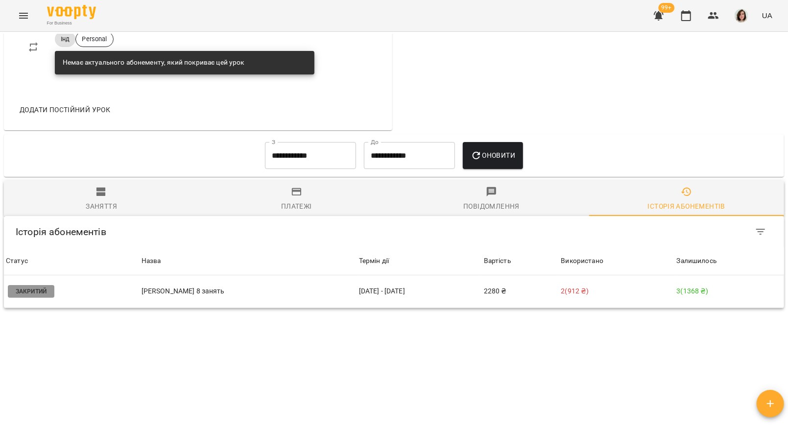
click at [491, 200] on span "Повідомлення" at bounding box center [491, 199] width 183 height 26
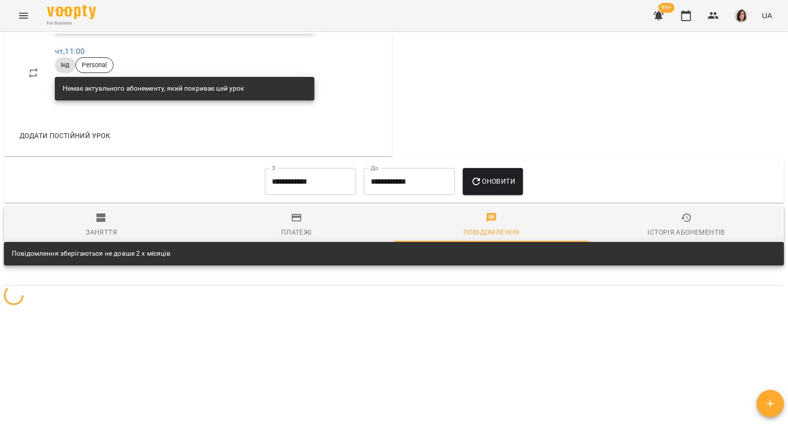
scroll to position [557, 0]
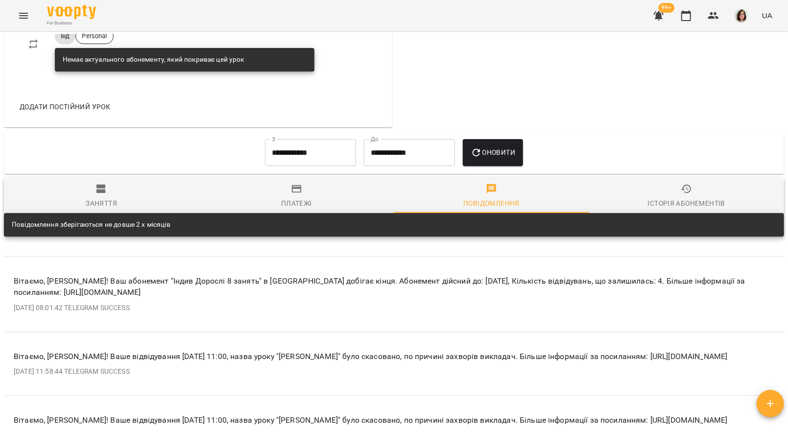
drag, startPoint x: 15, startPoint y: 283, endPoint x: 419, endPoint y: 296, distance: 404.5
click at [419, 298] on p "Вітаємо, [PERSON_NAME]! Ваш абонемент "Індив Дорослі 8 занять" в [GEOGRAPHIC_DA…" at bounding box center [394, 286] width 761 height 23
copy p "Вітаємо, [PERSON_NAME]! Ваш абонемент "Індив Дорослі 8 занять" в [GEOGRAPHIC_DA…"
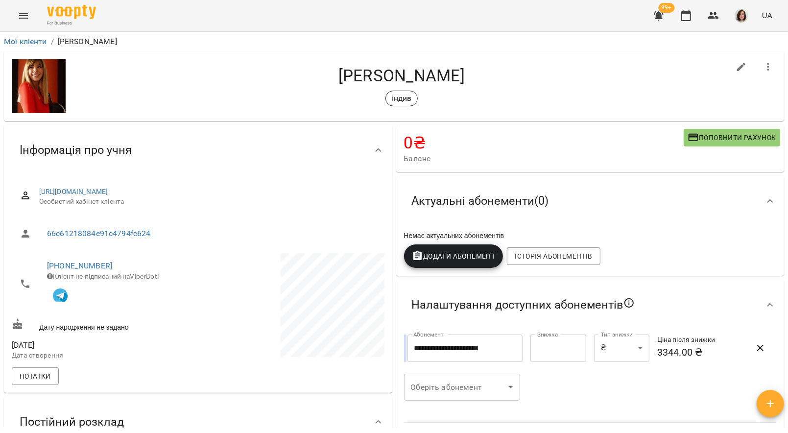
click at [35, 3] on div "For Business 99+ UA" at bounding box center [394, 15] width 788 height 31
click at [17, 18] on button "Menu" at bounding box center [24, 16] width 24 height 24
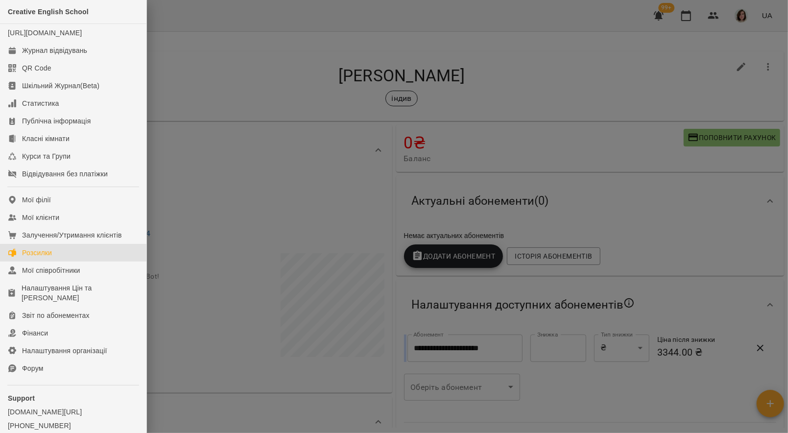
click at [46, 262] on link "Розсилки" at bounding box center [73, 253] width 147 height 18
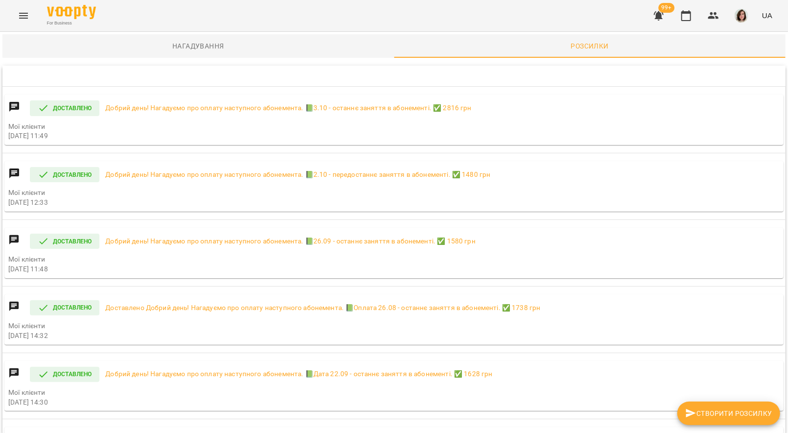
click at [695, 412] on icon "button" at bounding box center [692, 414] width 12 height 12
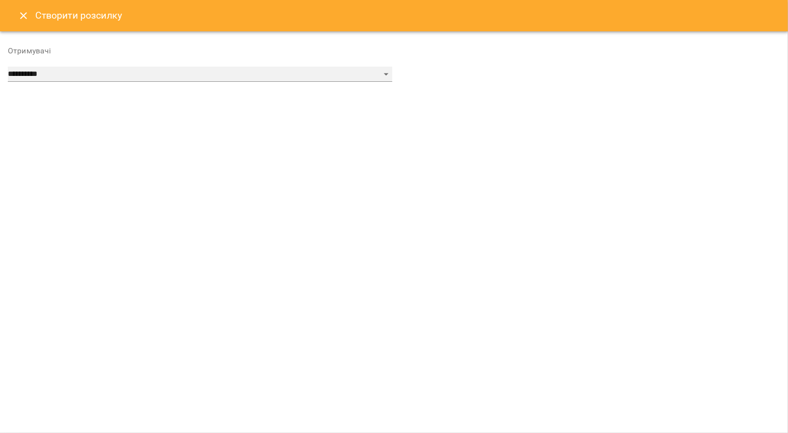
click at [160, 80] on select "**********" at bounding box center [200, 75] width 385 height 16
select select "******"
click at [8, 67] on select "**********" at bounding box center [200, 75] width 385 height 16
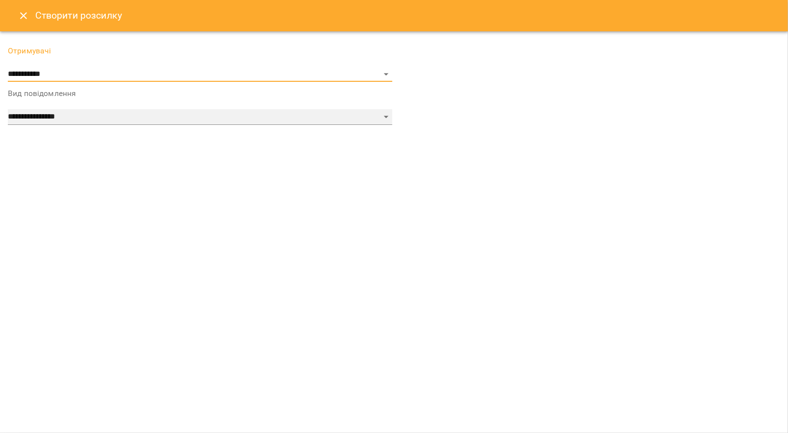
click at [161, 111] on select "**********" at bounding box center [200, 117] width 385 height 16
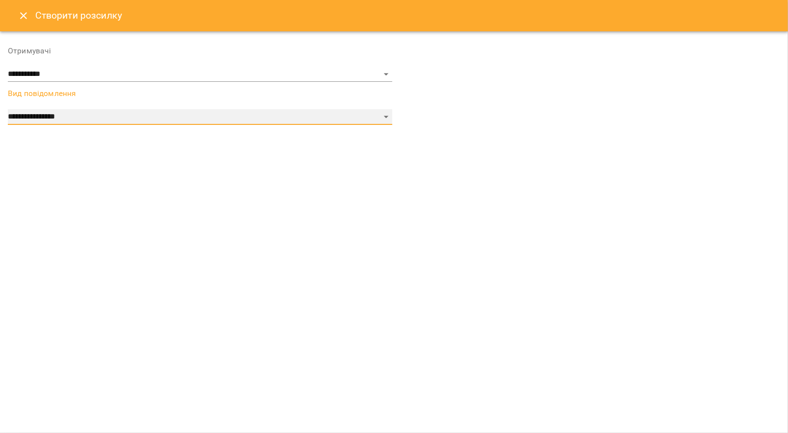
select select "*********"
click at [8, 109] on select "**********" at bounding box center [200, 117] width 385 height 16
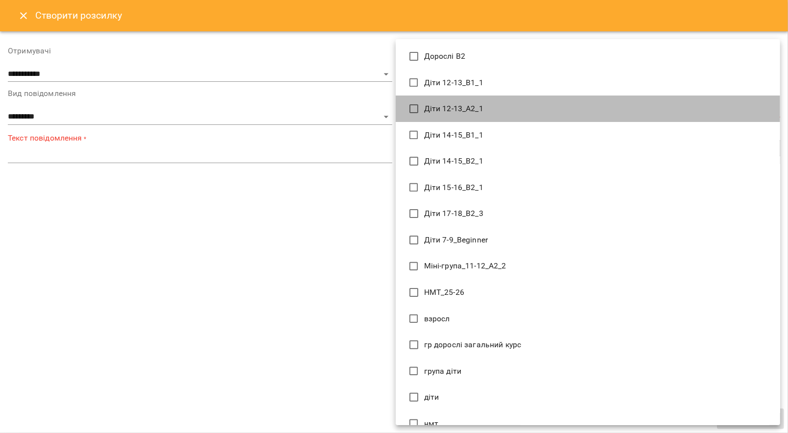
click at [432, 110] on span "Діти 12-13_А2_1" at bounding box center [453, 109] width 59 height 12
type input "**********"
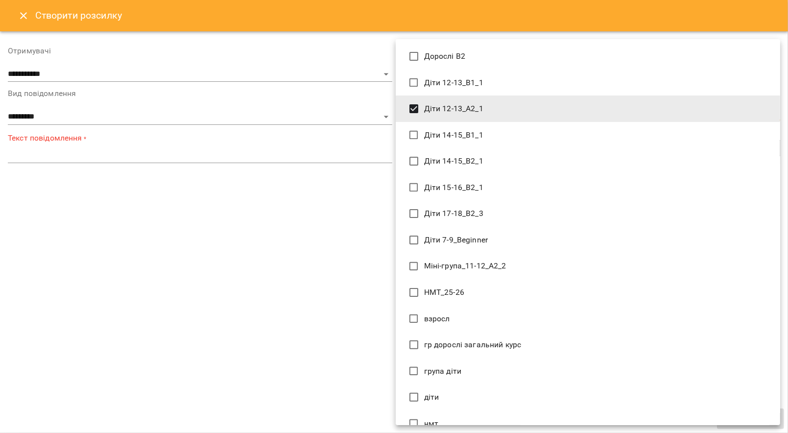
click at [432, 110] on span "Діти 12-13_А2_1" at bounding box center [453, 109] width 59 height 12
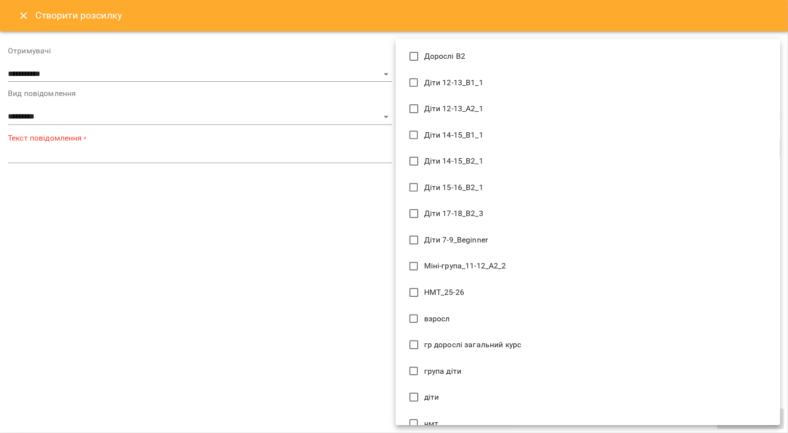
click at [263, 241] on div at bounding box center [394, 216] width 788 height 433
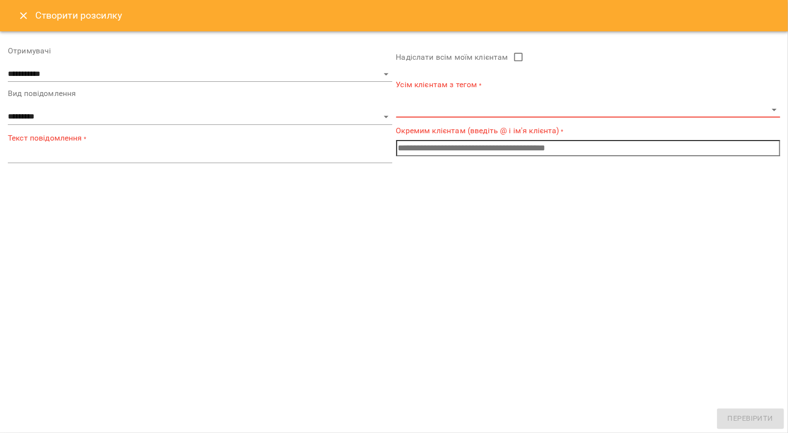
click at [438, 131] on label "Окремим клієнтам (введіть @ і ім'я клієнта) *" at bounding box center [588, 130] width 385 height 11
click at [420, 130] on label "Окремим клієнтам (введіть @ і ім'я клієнта) *" at bounding box center [588, 130] width 385 height 11
click at [412, 150] on input "text" at bounding box center [588, 148] width 385 height 16
type input "*"
click at [459, 154] on span "Баран ова [PERSON_NAME]" at bounding box center [477, 153] width 97 height 9
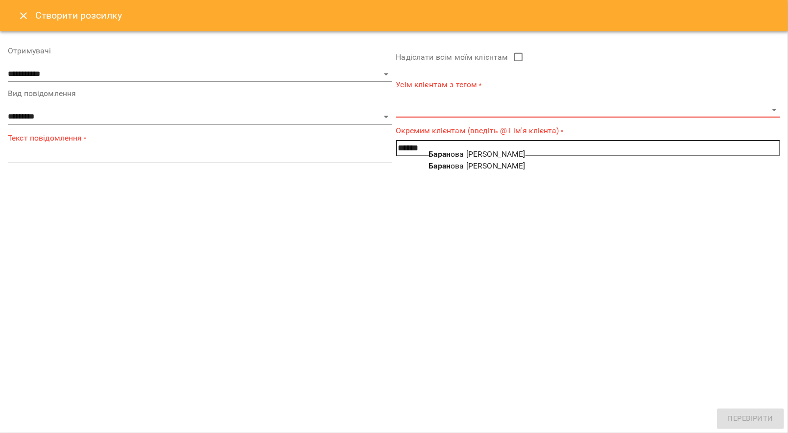
type input "**********"
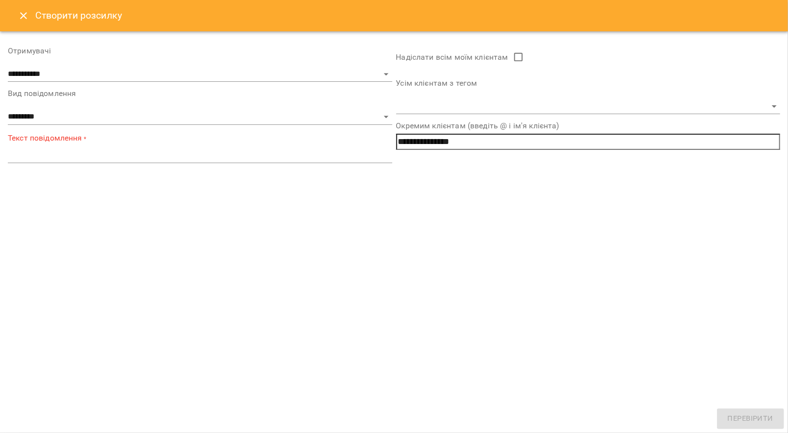
click at [253, 164] on div "**********" at bounding box center [200, 105] width 389 height 136
click at [247, 158] on textarea at bounding box center [200, 154] width 385 height 9
paste textarea "**********"
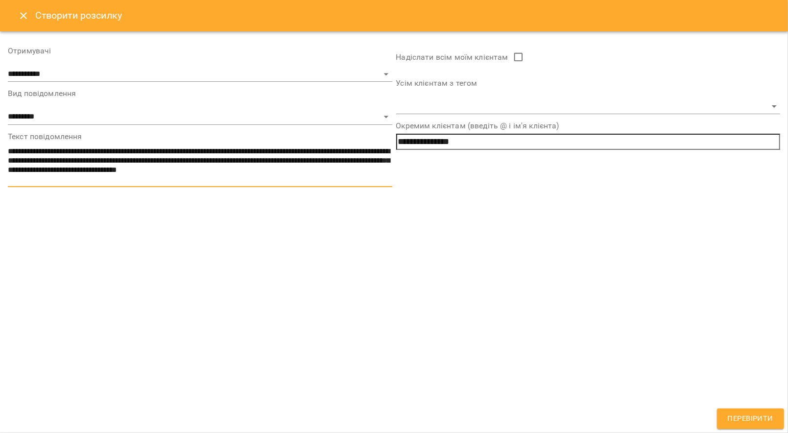
click at [59, 151] on textarea "**********" at bounding box center [200, 165] width 385 height 37
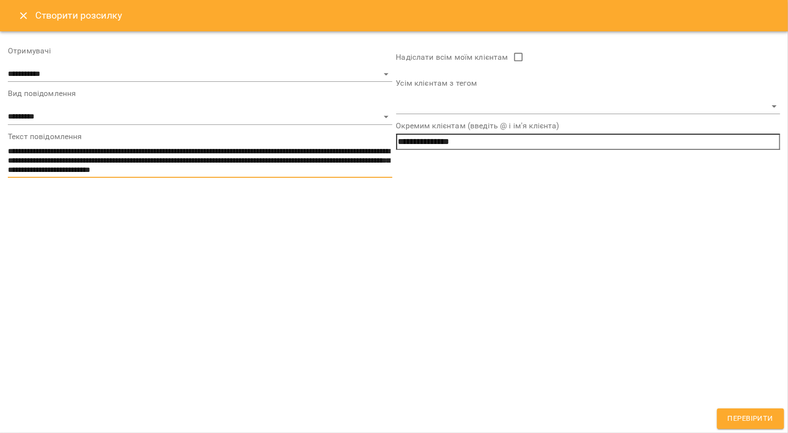
drag, startPoint x: 69, startPoint y: 152, endPoint x: 390, endPoint y: 168, distance: 321.4
click at [391, 170] on textarea "**********" at bounding box center [200, 160] width 385 height 27
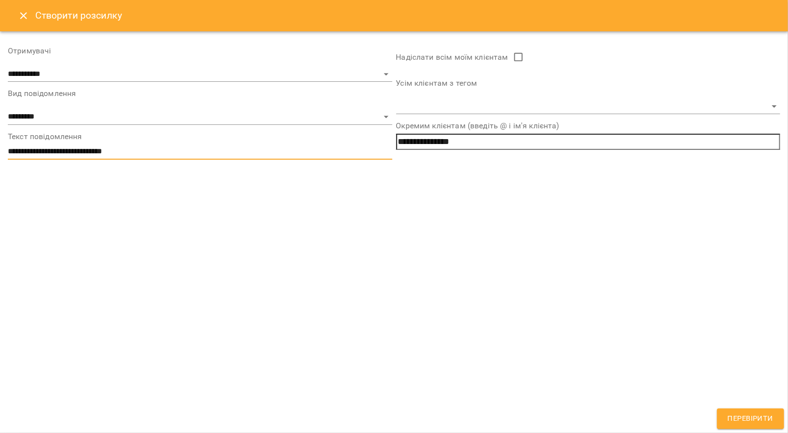
click at [68, 150] on textarea "**********" at bounding box center [200, 151] width 385 height 9
click at [104, 152] on textarea "**********" at bounding box center [200, 151] width 385 height 9
click at [79, 150] on textarea "**********" at bounding box center [200, 151] width 385 height 9
click at [140, 153] on textarea "**********" at bounding box center [200, 151] width 385 height 9
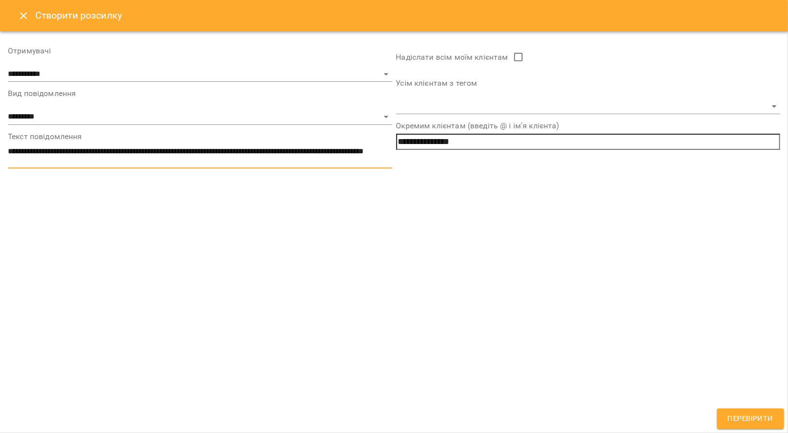
click at [108, 155] on textarea "**********" at bounding box center [200, 156] width 385 height 18
click at [150, 162] on textarea "**********" at bounding box center [200, 156] width 385 height 18
type textarea "**********"
click at [744, 421] on span "Перевірити" at bounding box center [751, 419] width 46 height 13
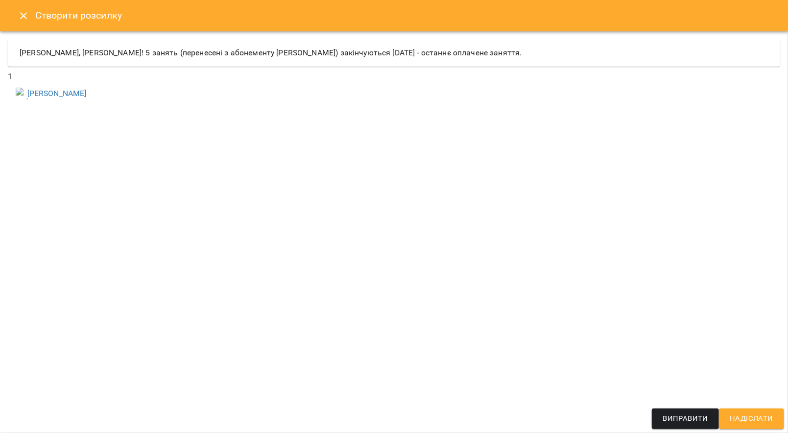
click at [748, 421] on span "Надіслати" at bounding box center [752, 419] width 44 height 13
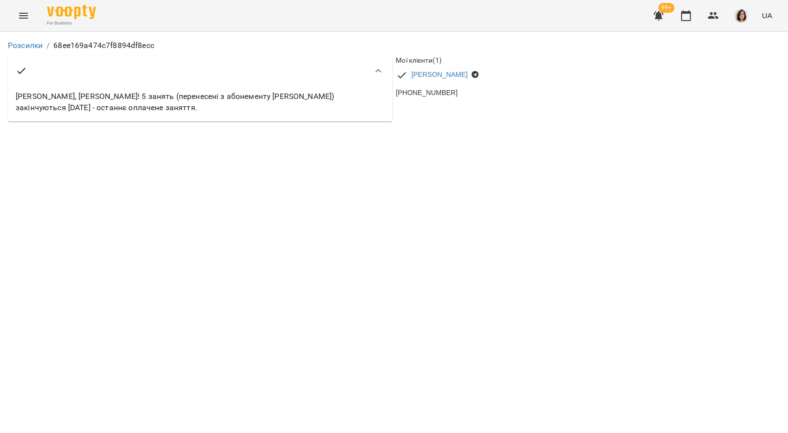
click at [590, 72] on div "[PERSON_NAME] [PHONE_NUMBER]" at bounding box center [588, 84] width 389 height 32
